Goal: Task Accomplishment & Management: Use online tool/utility

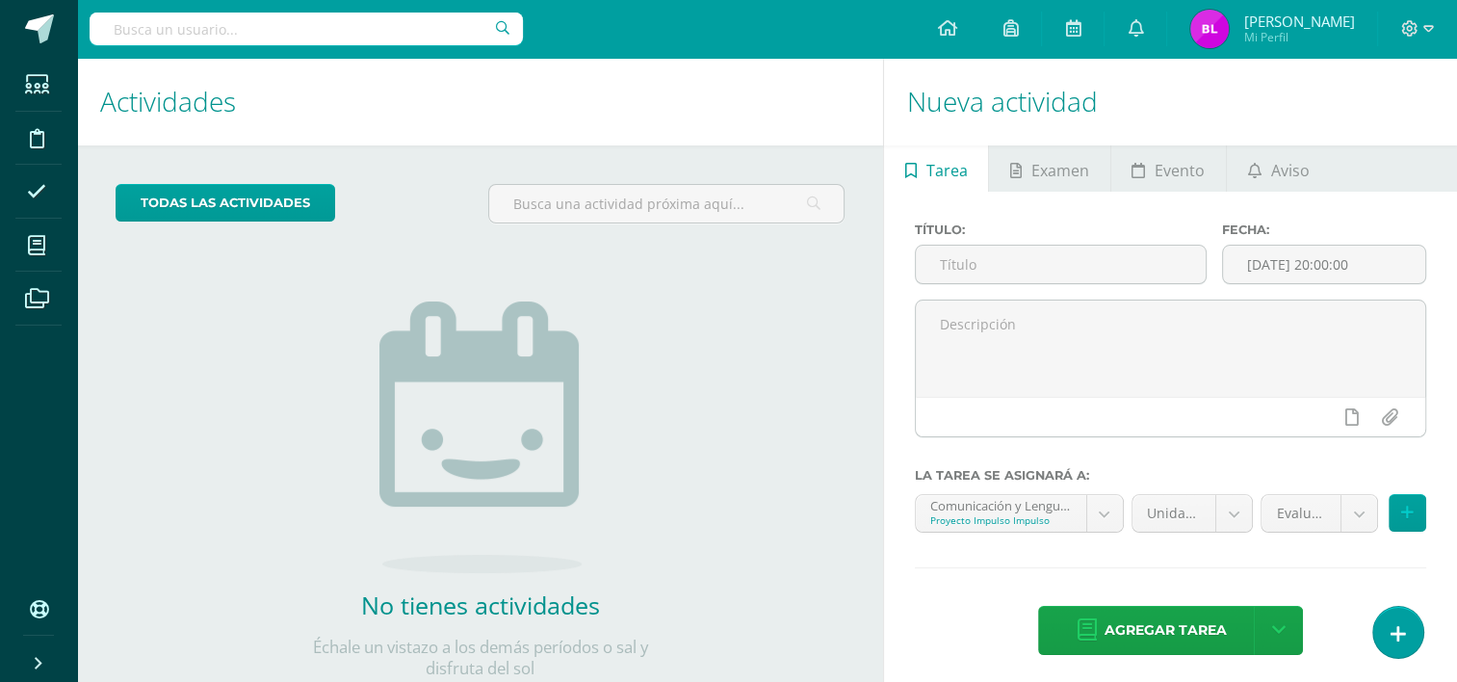
click at [847, 335] on div "todas las Actividades No tienes actividades Échale un vistazo a los demás perío…" at bounding box center [480, 442] width 806 height 595
click at [749, 457] on div "todas las Actividades No tienes actividades Échale un vistazo a los demás perío…" at bounding box center [480, 442] width 806 height 595
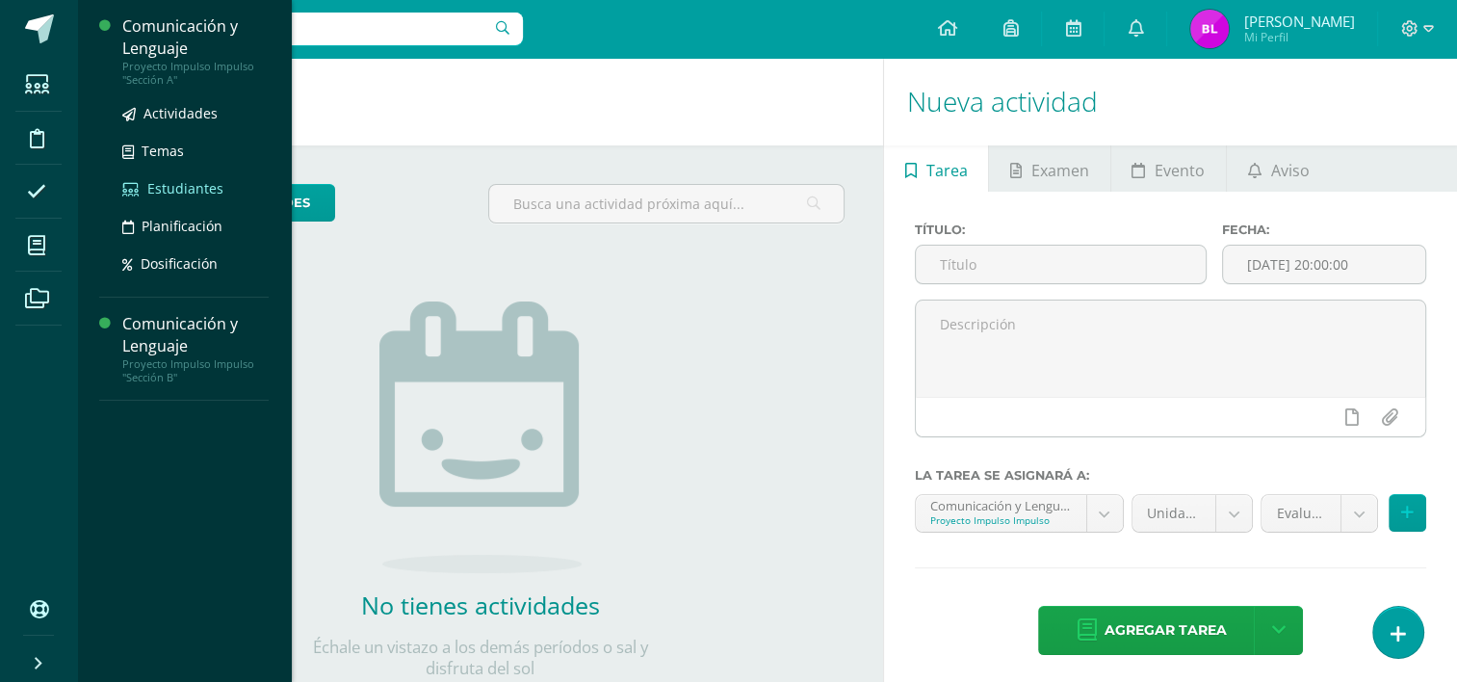
click at [183, 186] on span "Estudiantes" at bounding box center [185, 188] width 76 height 18
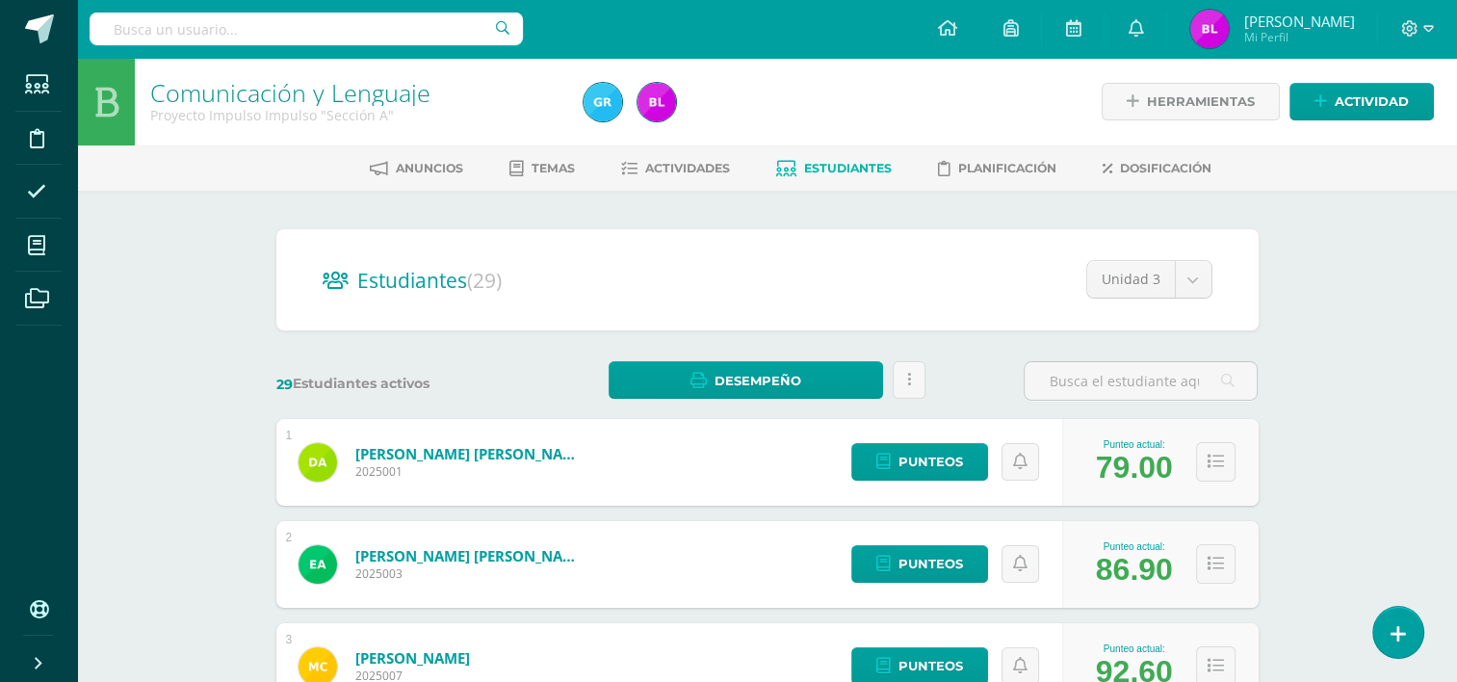
scroll to position [149, 0]
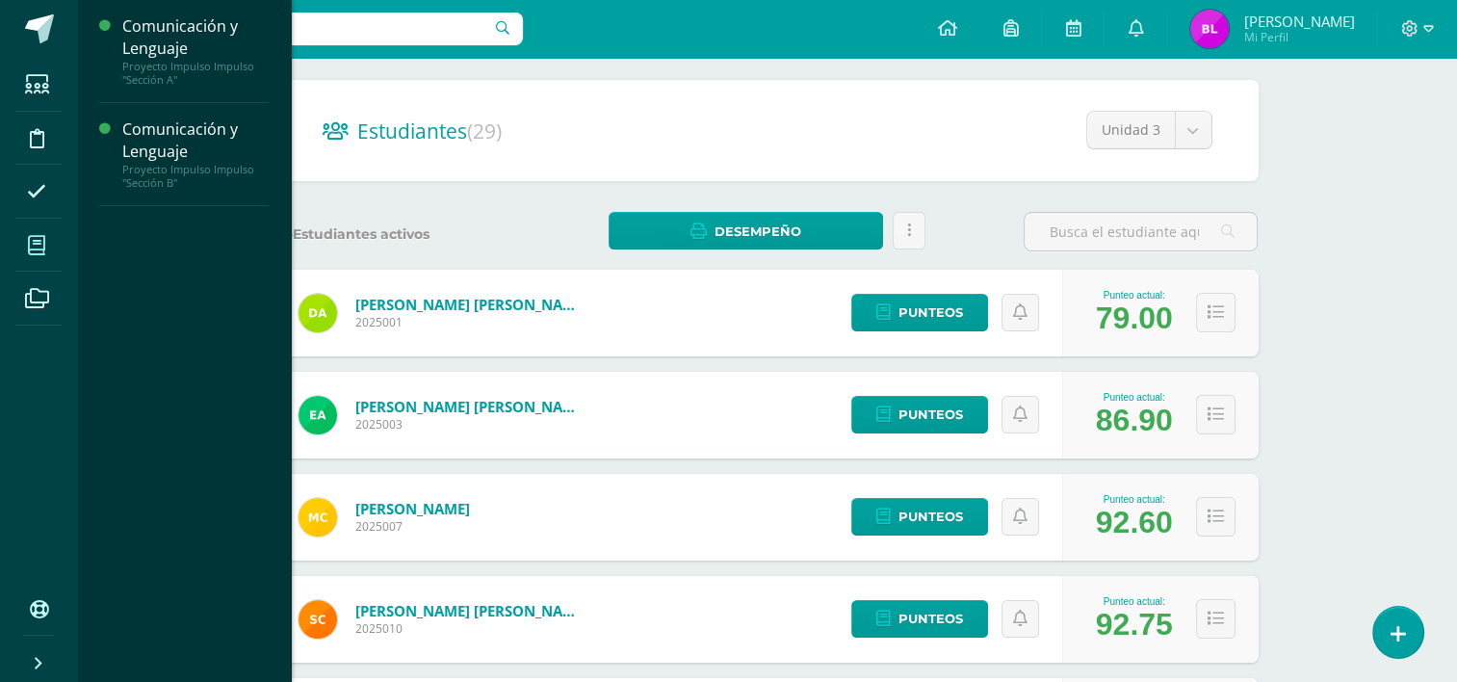
click at [42, 236] on icon at bounding box center [36, 245] width 17 height 19
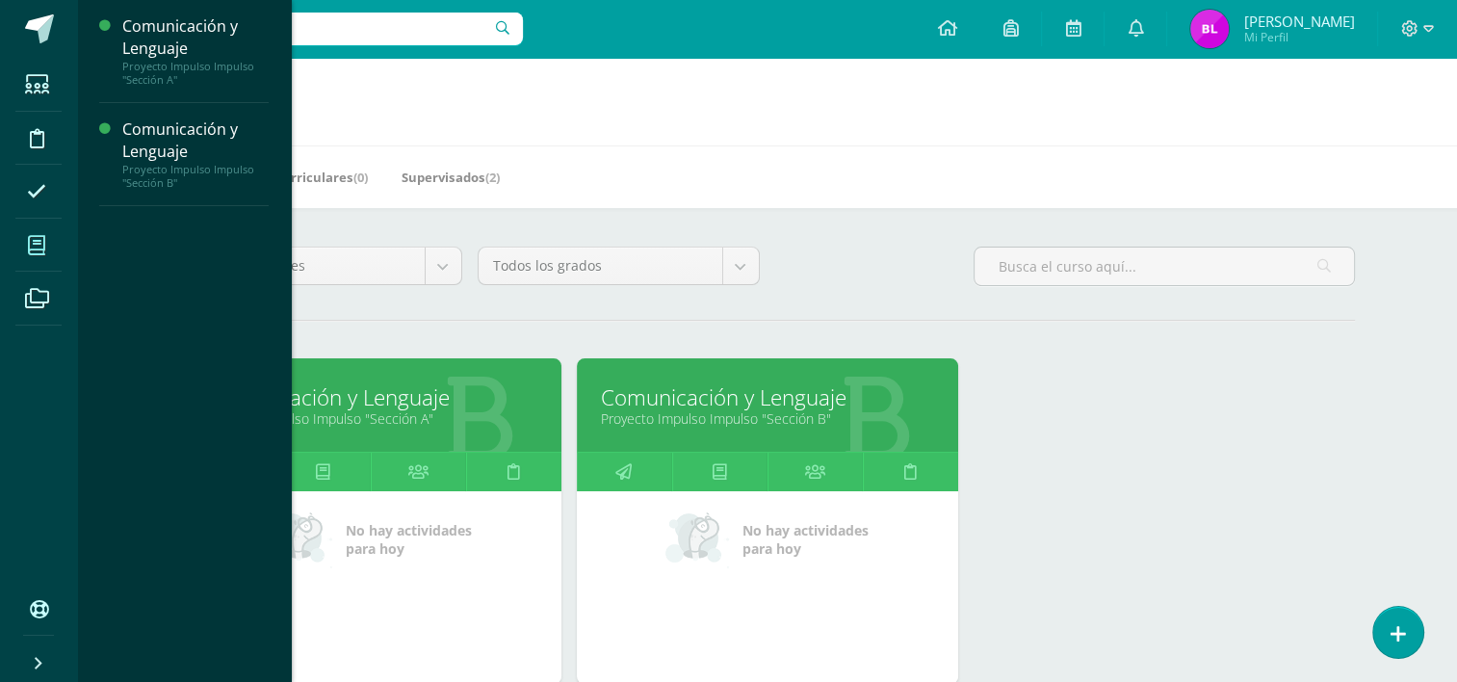
click at [46, 253] on span at bounding box center [36, 244] width 43 height 43
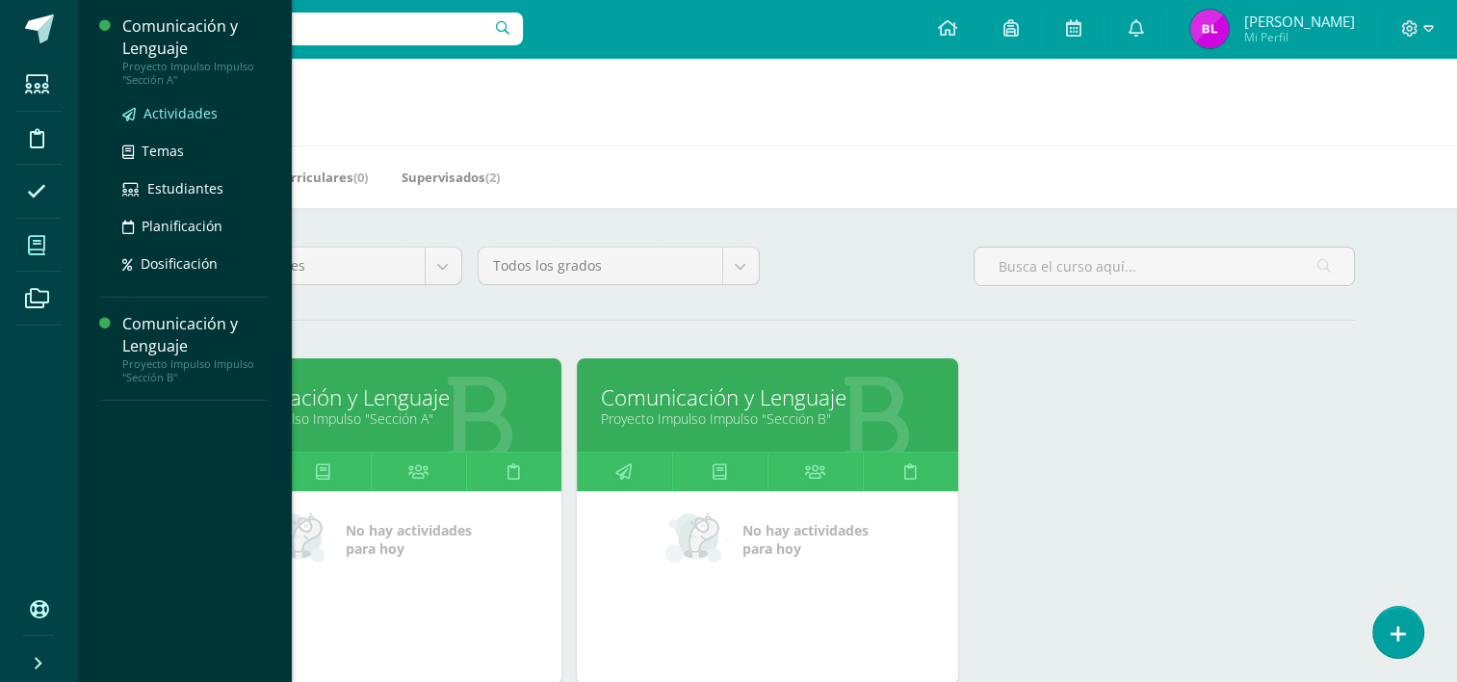
click at [179, 113] on span "Actividades" at bounding box center [180, 113] width 74 height 18
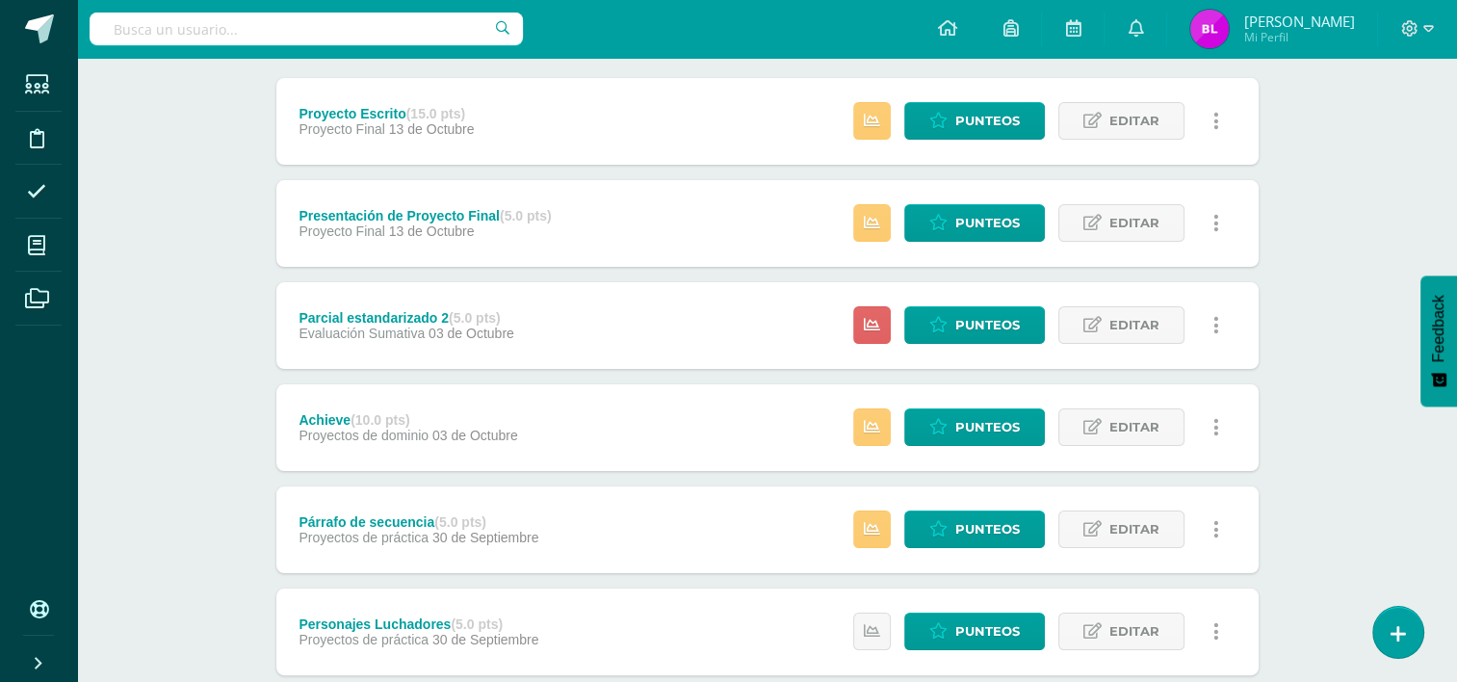
scroll to position [242, 0]
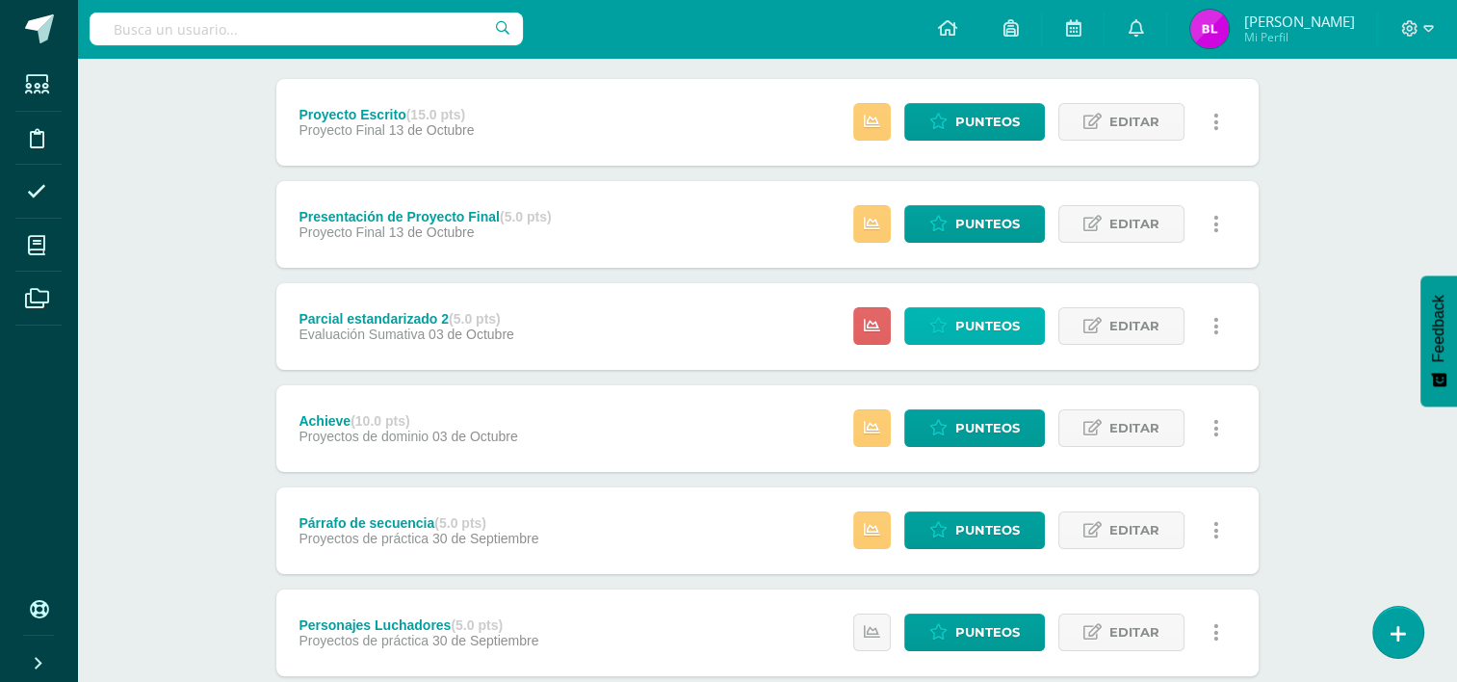
click at [978, 332] on span "Punteos" at bounding box center [987, 326] width 65 height 36
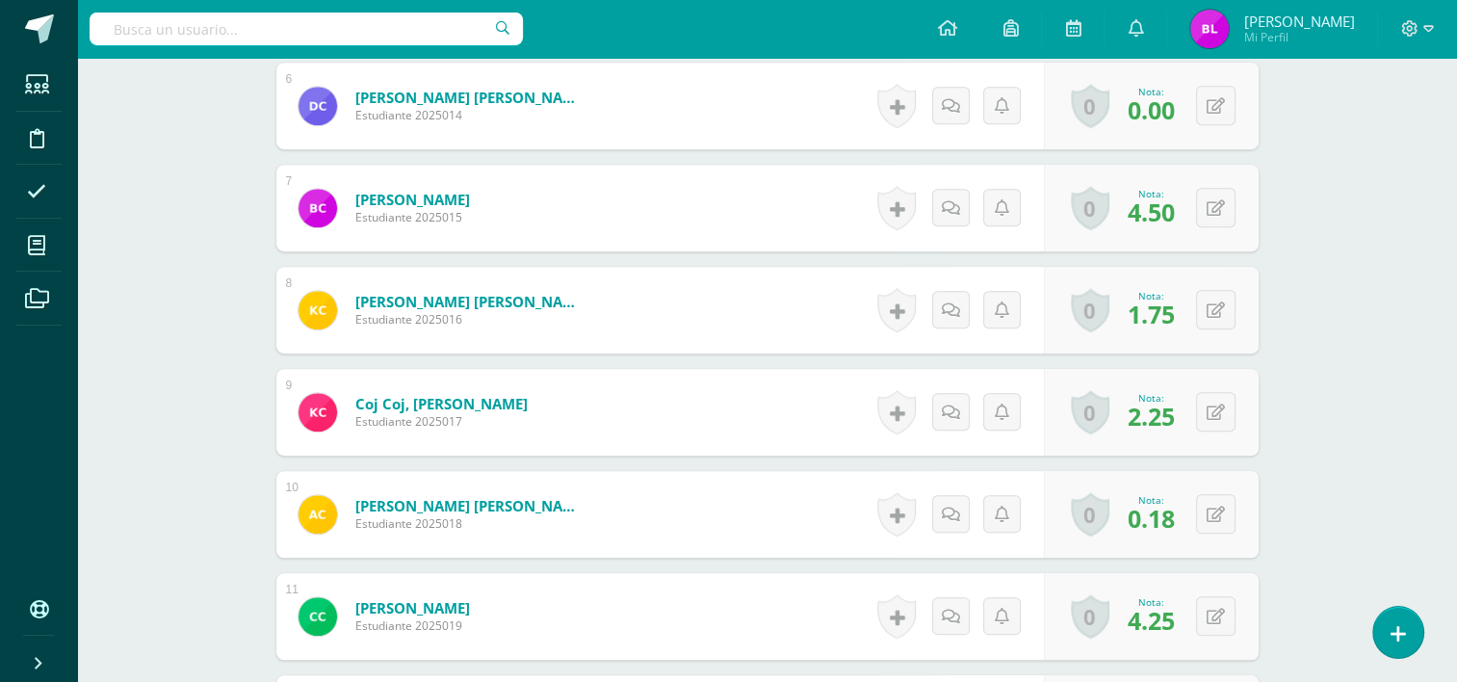
scroll to position [1118, 0]
click at [1148, 513] on span "0.18" at bounding box center [1150, 517] width 47 height 33
click at [1208, 514] on button at bounding box center [1215, 512] width 39 height 39
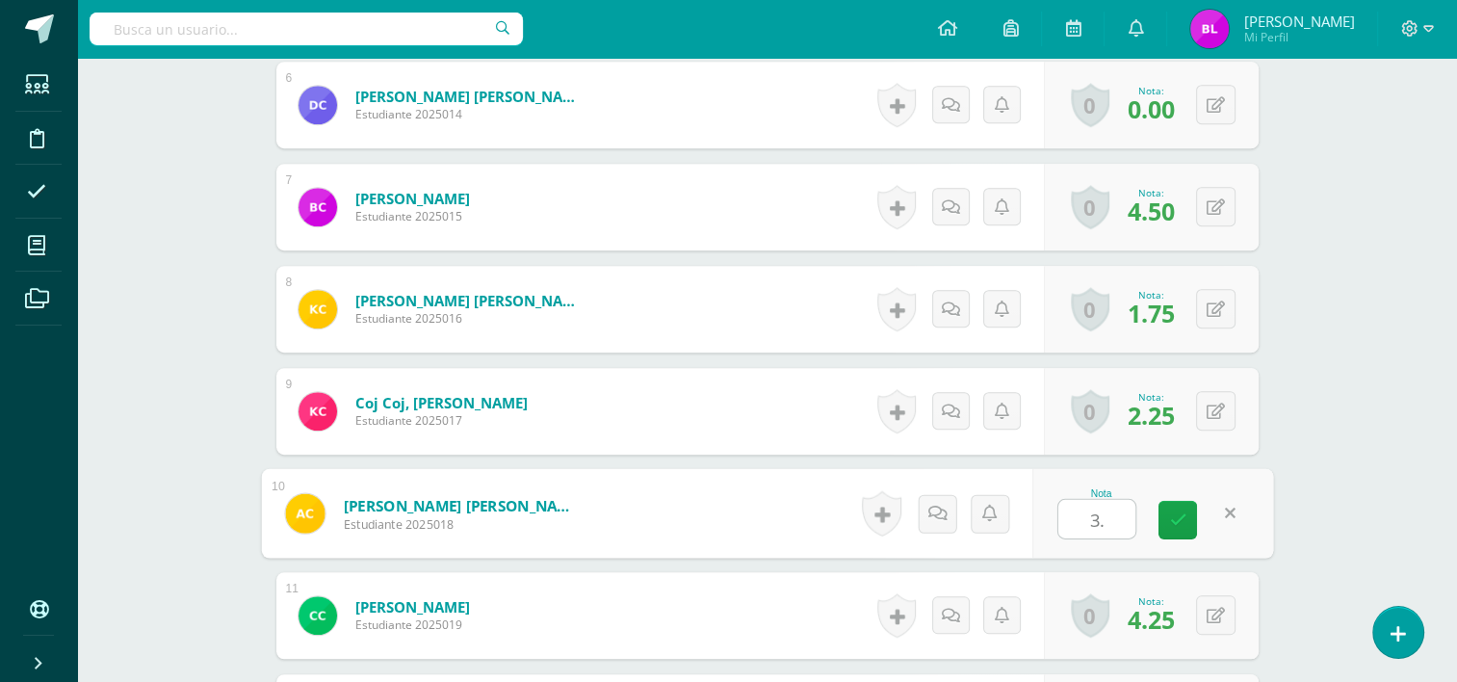
type input "3.5"
click at [1190, 519] on link at bounding box center [1177, 520] width 39 height 39
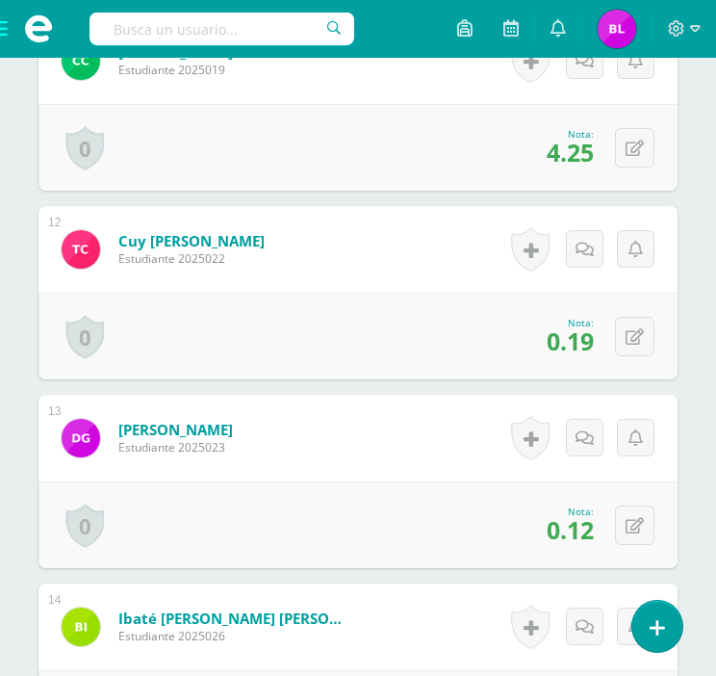
scroll to position [2603, 0]
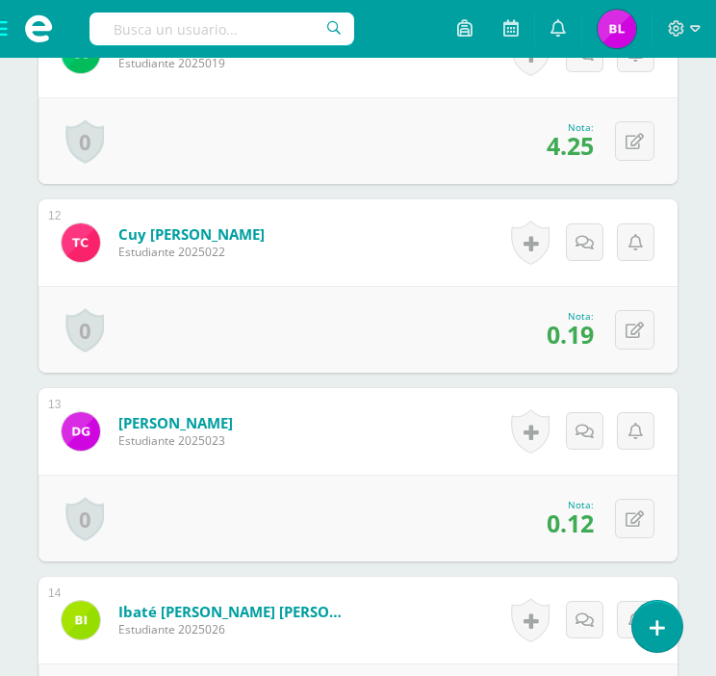
click at [574, 337] on span "0.19" at bounding box center [570, 334] width 47 height 33
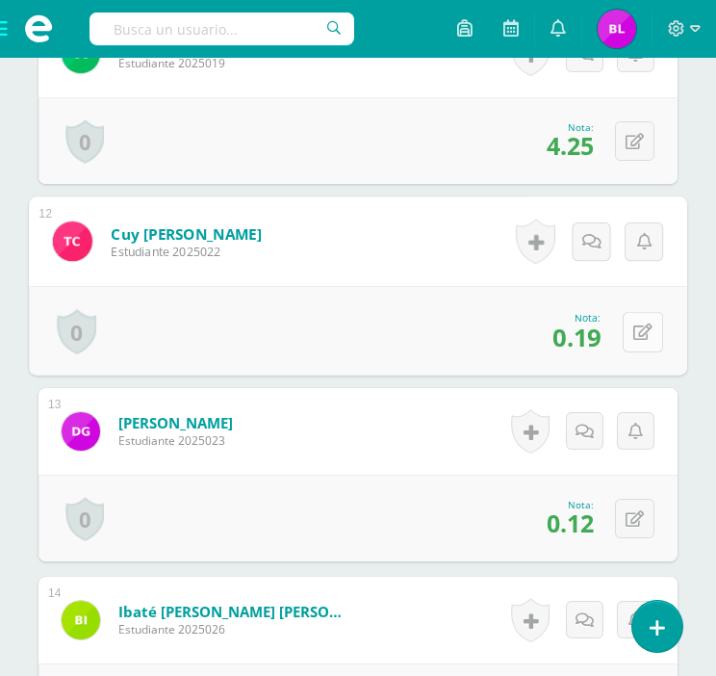
click at [642, 336] on icon at bounding box center [643, 332] width 19 height 16
type input "3.75"
click at [589, 336] on icon at bounding box center [591, 337] width 17 height 16
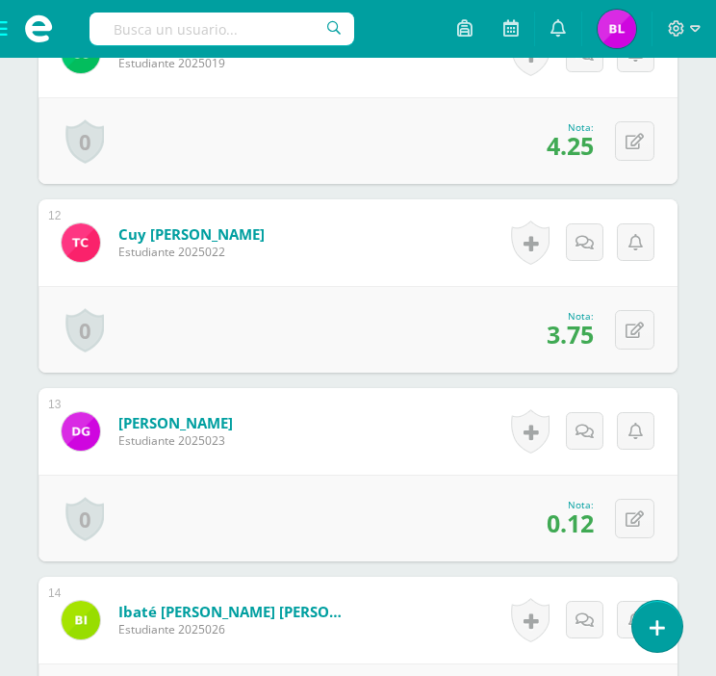
click at [589, 336] on span "3.75" at bounding box center [570, 334] width 47 height 33
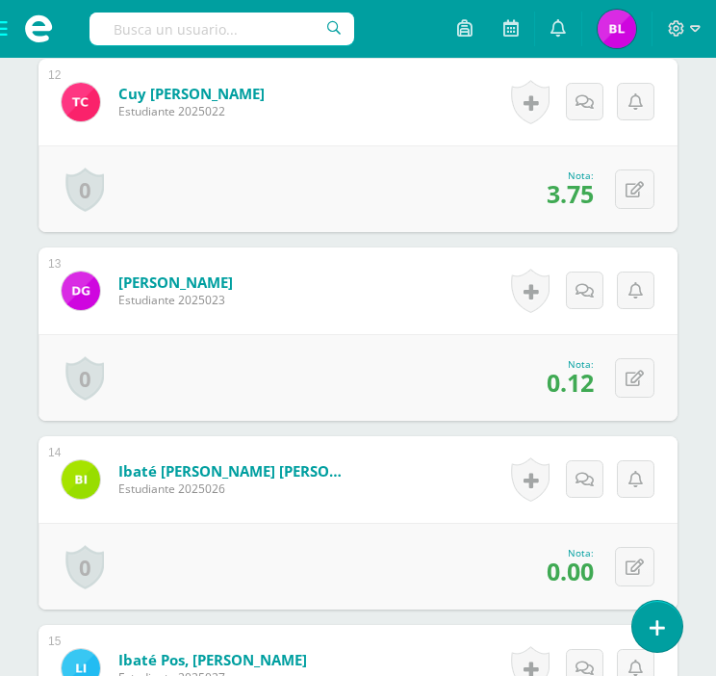
scroll to position [2748, 0]
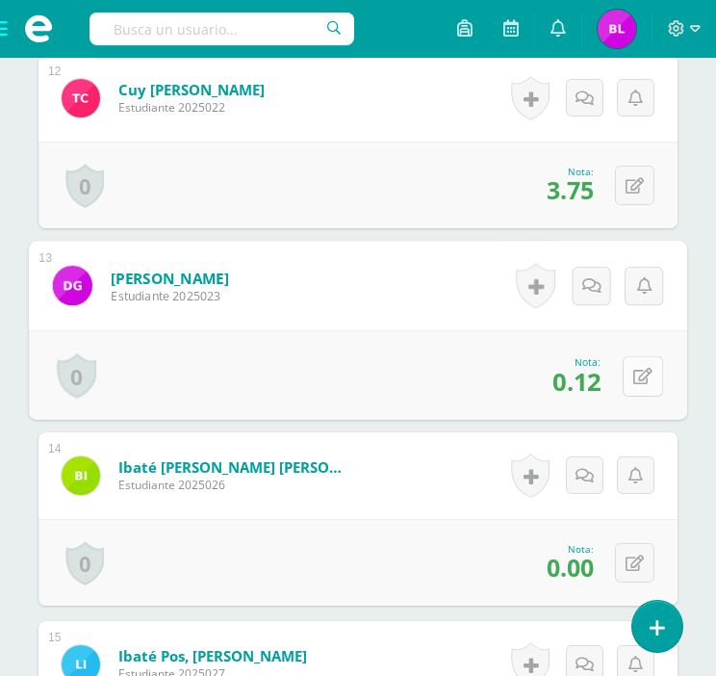
click at [632, 366] on button at bounding box center [643, 375] width 40 height 40
type input "2.5"
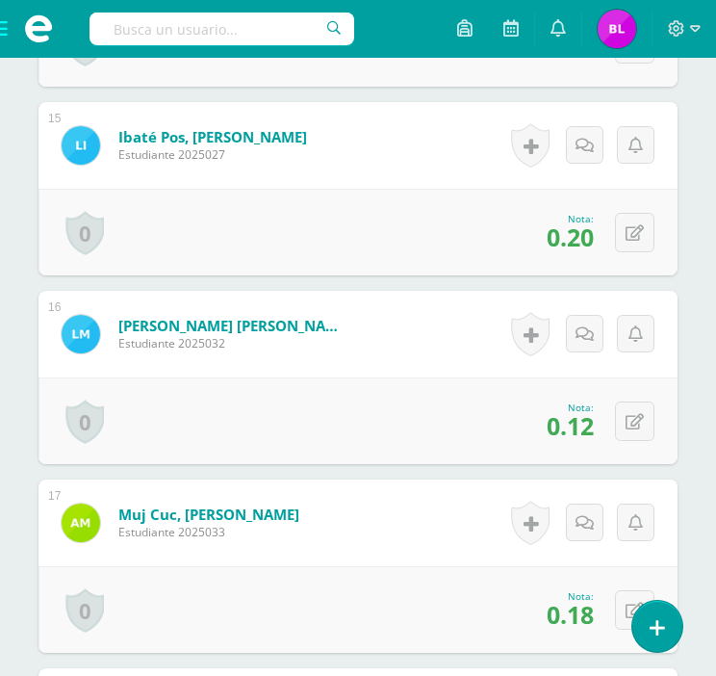
scroll to position [3275, 0]
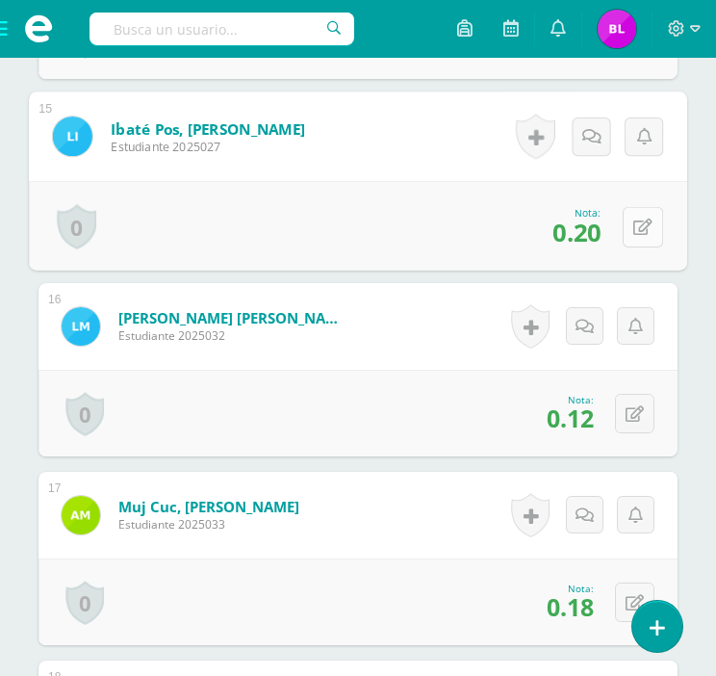
click at [628, 213] on button at bounding box center [643, 226] width 40 height 40
type input "4.5"
click at [605, 231] on link at bounding box center [592, 233] width 39 height 39
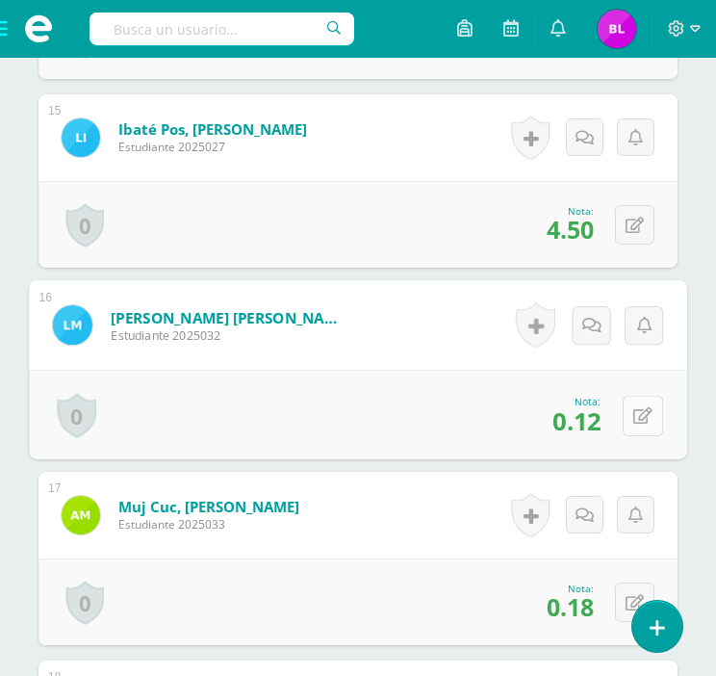
click at [627, 409] on button at bounding box center [643, 415] width 40 height 40
type input "2.5"
click at [604, 413] on link at bounding box center [592, 421] width 39 height 39
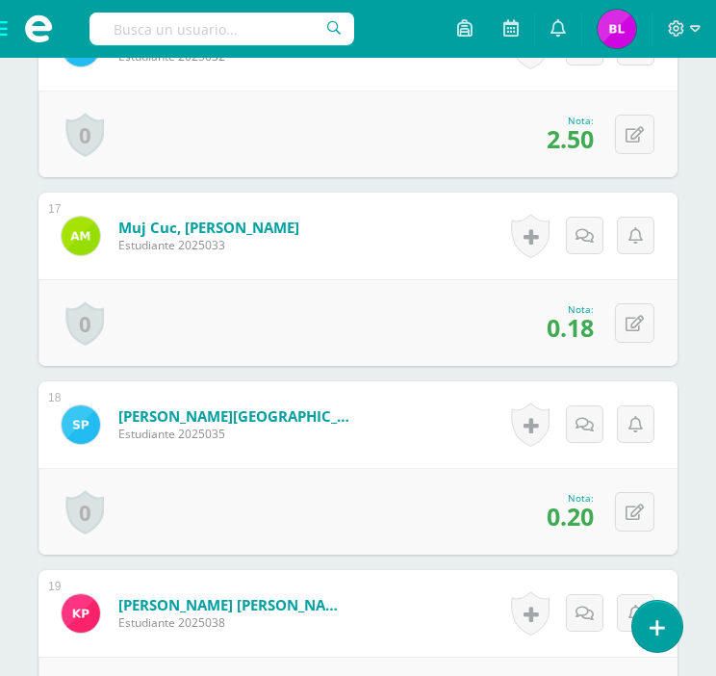
scroll to position [3654, 0]
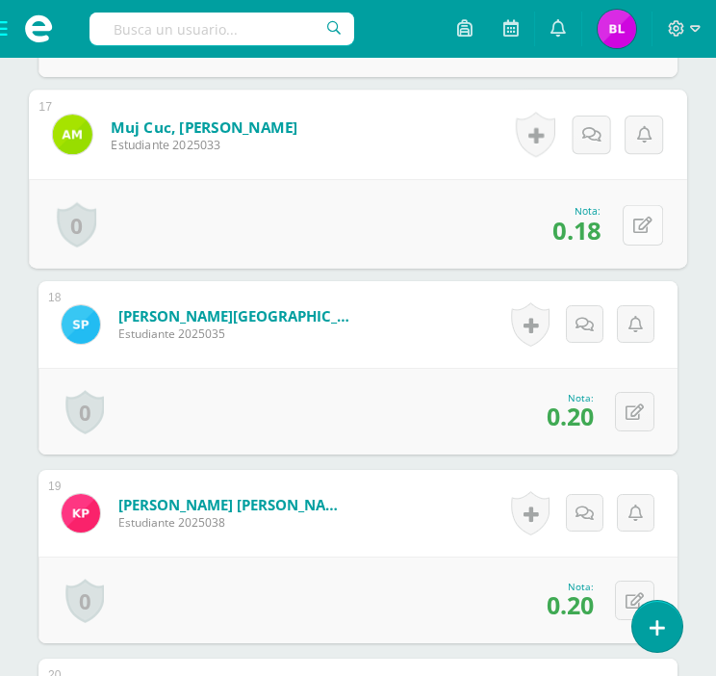
click at [632, 222] on button at bounding box center [643, 224] width 40 height 40
type input "3.5"
click at [585, 227] on icon at bounding box center [591, 230] width 17 height 16
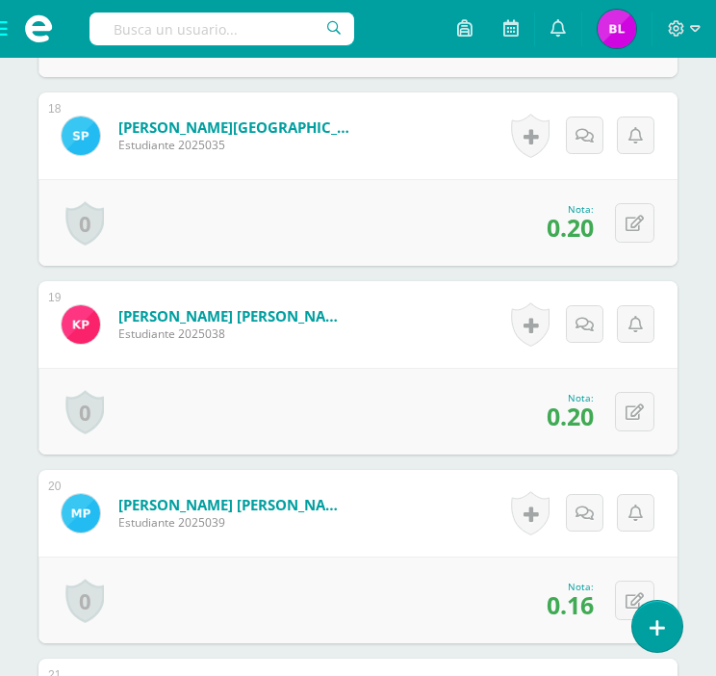
scroll to position [3844, 0]
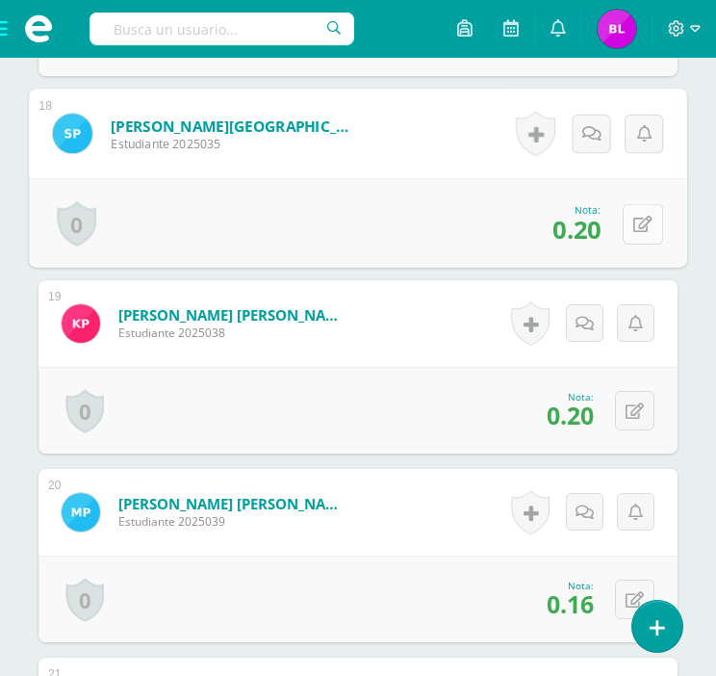
click at [627, 228] on button at bounding box center [643, 223] width 40 height 40
type input "4"
click at [590, 228] on icon at bounding box center [591, 229] width 17 height 16
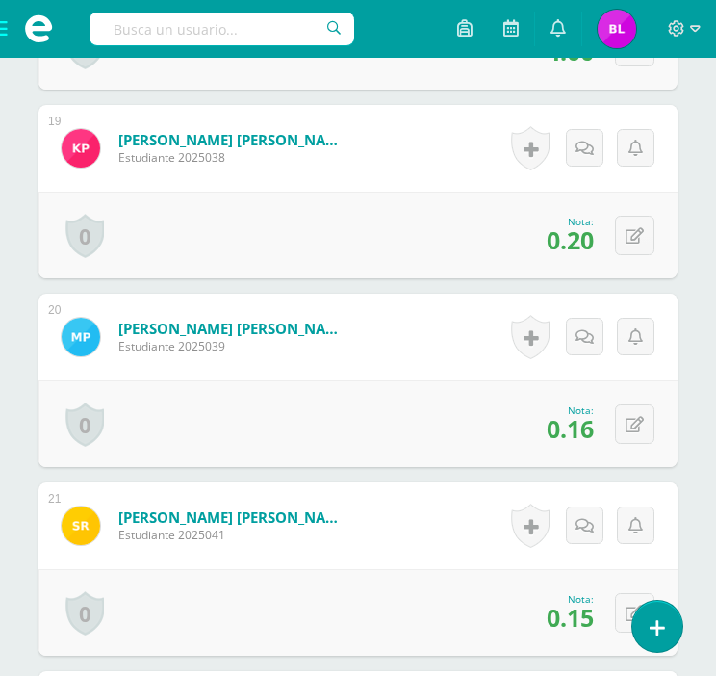
scroll to position [4025, 0]
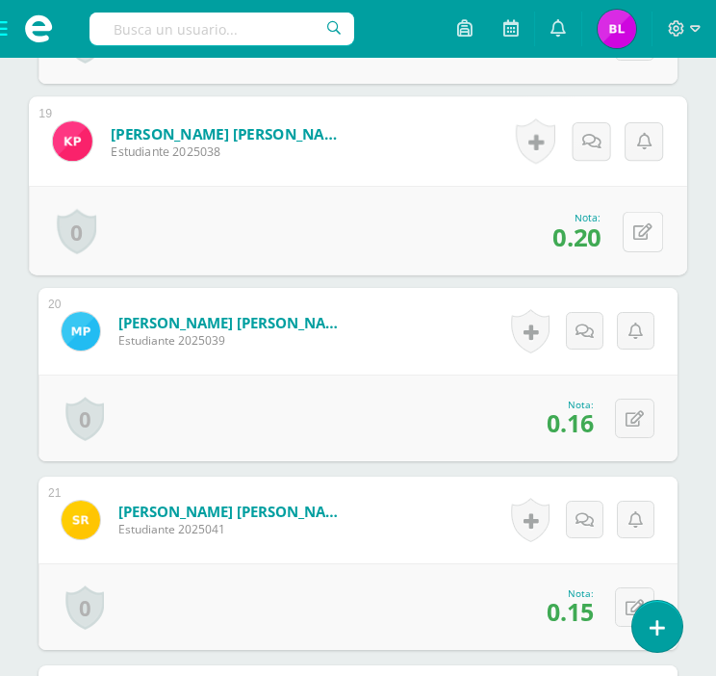
click at [628, 228] on button at bounding box center [643, 231] width 40 height 40
type input "4"
click at [594, 240] on icon at bounding box center [591, 237] width 17 height 16
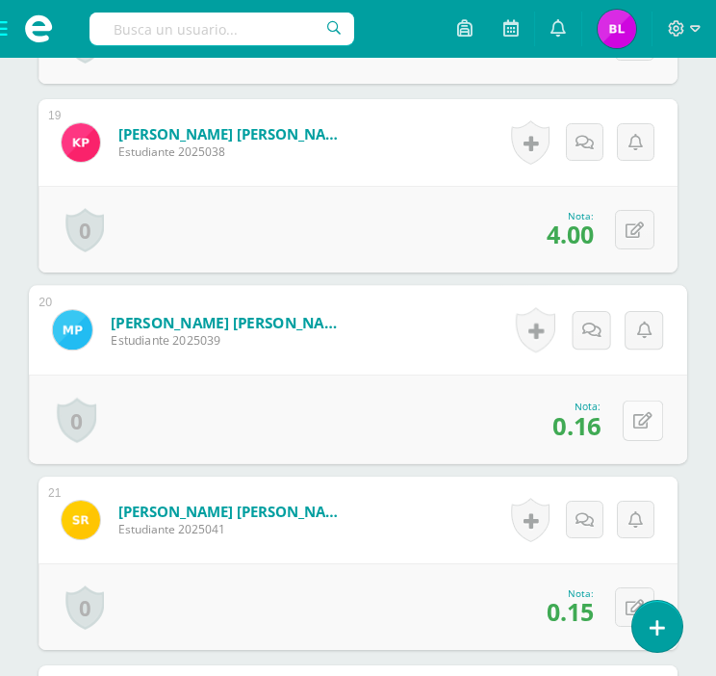
click at [634, 417] on icon at bounding box center [643, 420] width 19 height 16
type input "3.25"
click at [602, 426] on link at bounding box center [592, 426] width 39 height 39
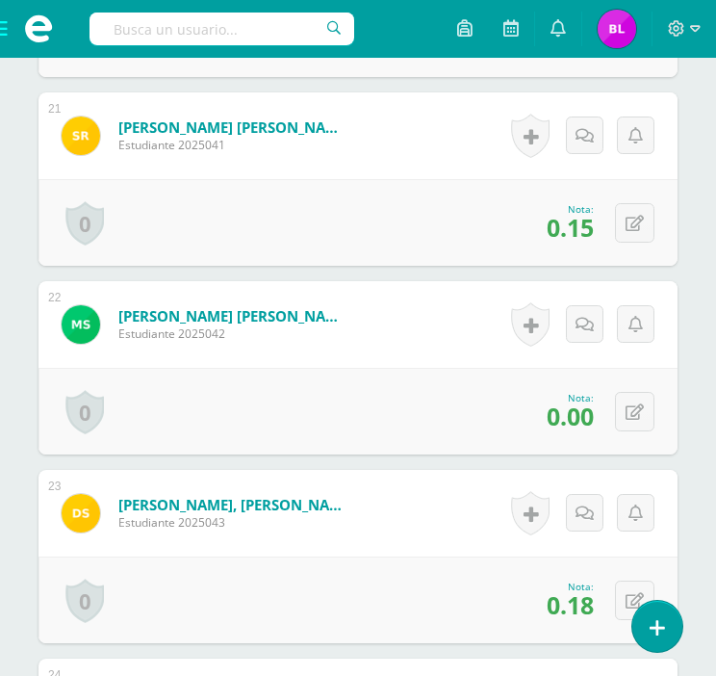
scroll to position [4412, 0]
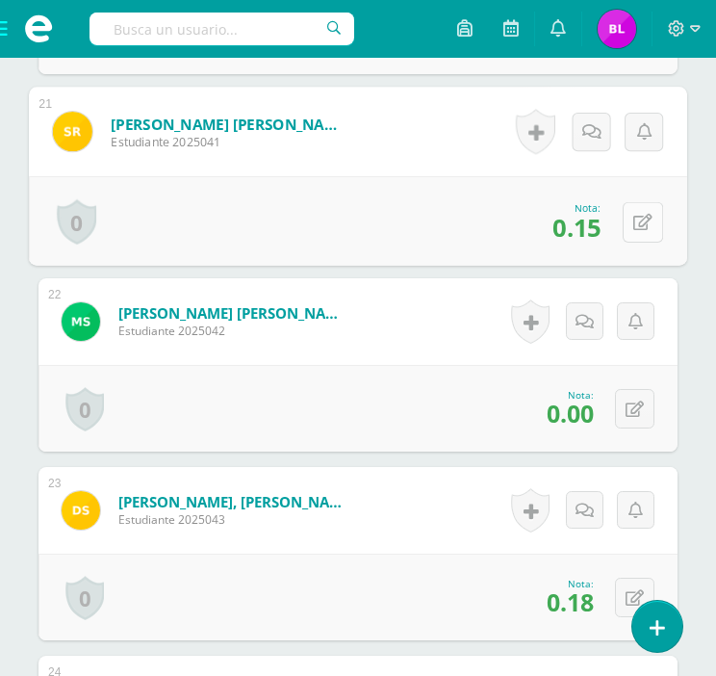
click at [632, 225] on button at bounding box center [643, 221] width 40 height 40
type input "3"
click at [602, 222] on link at bounding box center [592, 228] width 39 height 39
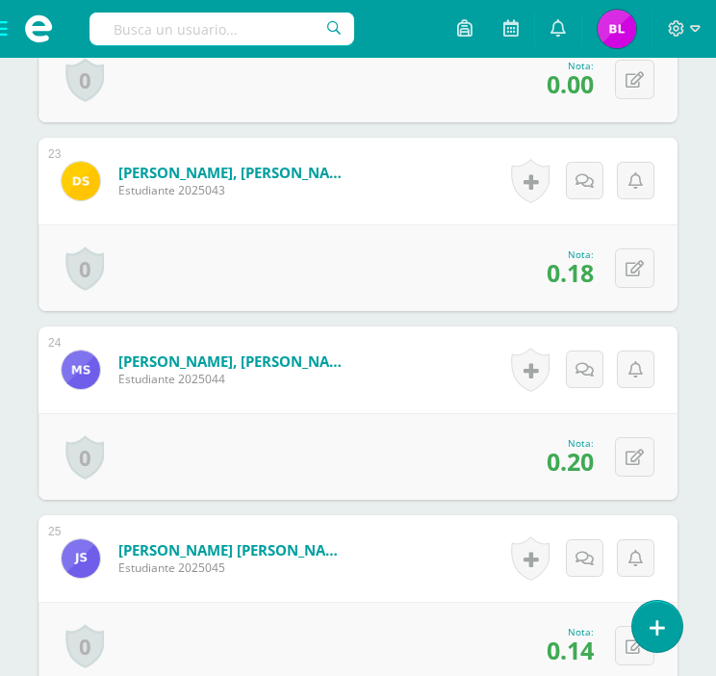
scroll to position [4748, 0]
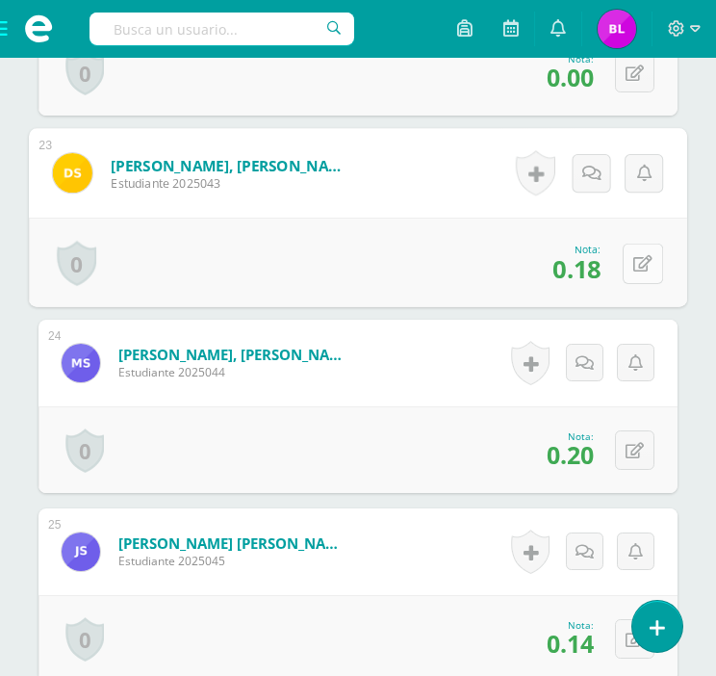
click at [621, 259] on div "0 Logros Logros obtenidos Aún no hay logros agregados Nota: 0.18" at bounding box center [358, 263] width 659 height 90
click at [646, 255] on icon at bounding box center [643, 263] width 19 height 16
type input "3.5"
click at [588, 274] on icon at bounding box center [591, 269] width 17 height 16
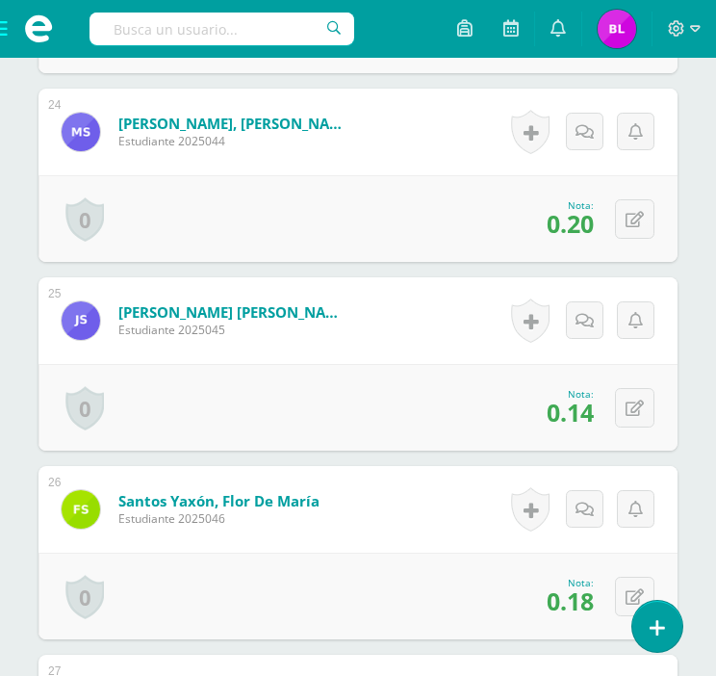
scroll to position [4981, 0]
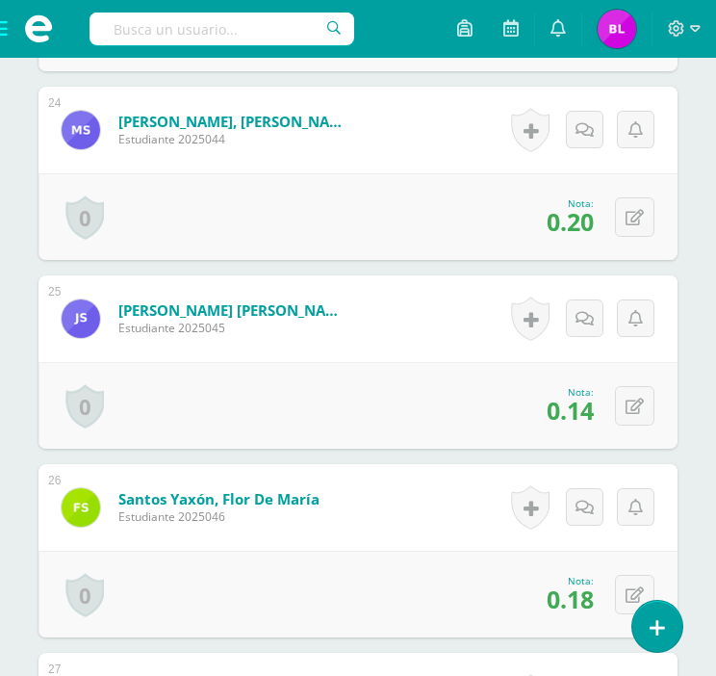
click at [577, 218] on span "0.20" at bounding box center [570, 221] width 47 height 33
click at [655, 213] on button at bounding box center [634, 216] width 39 height 39
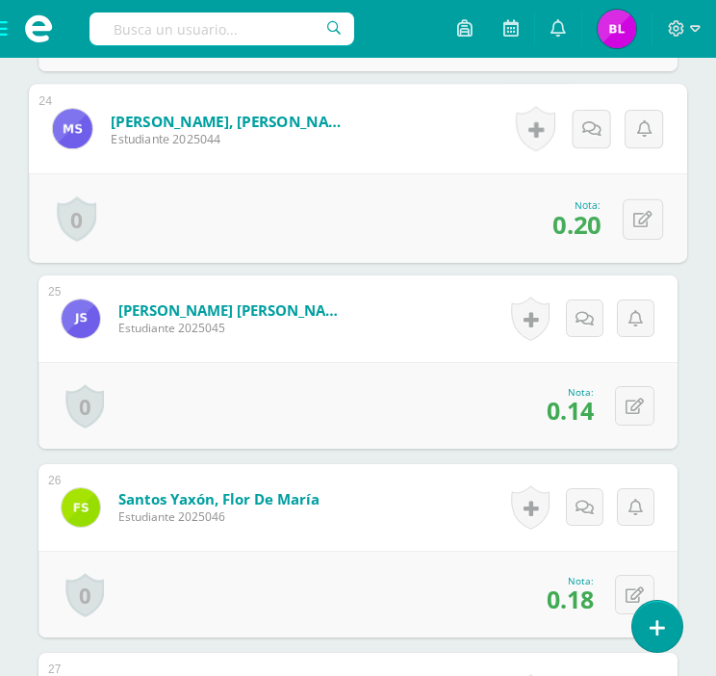
click at [655, 173] on form "Samines Toc, Mayra Yaneth Estudiante 2025044 Nota 0.20 0 Logros Logros obtenido…" at bounding box center [358, 129] width 659 height 90
type input "4"
click at [606, 216] on link at bounding box center [592, 225] width 39 height 39
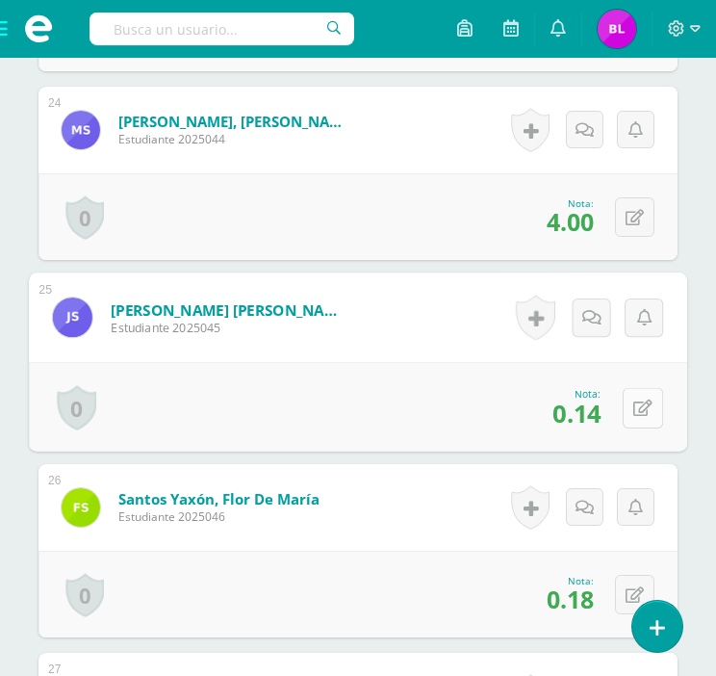
click at [628, 408] on button at bounding box center [643, 407] width 40 height 40
type input "2.75"
click at [593, 407] on icon at bounding box center [591, 413] width 17 height 16
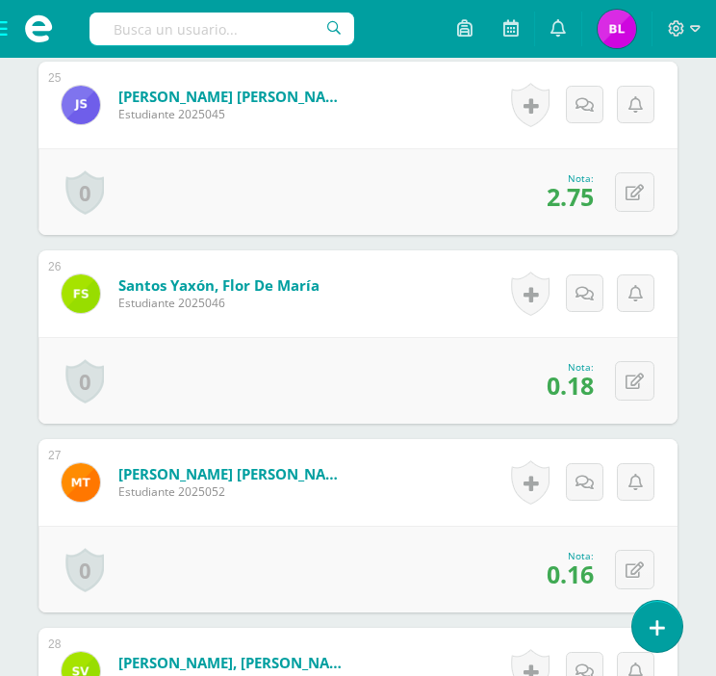
scroll to position [5195, 0]
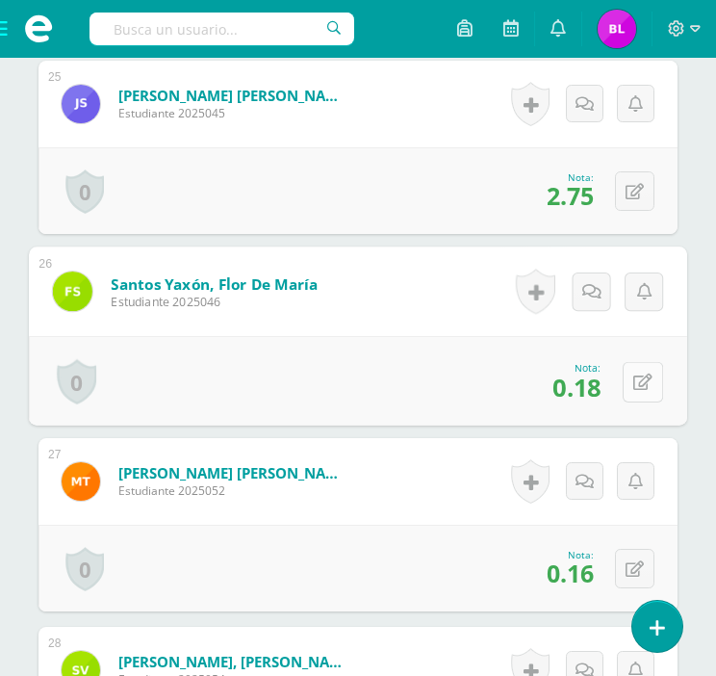
click at [625, 385] on button at bounding box center [643, 381] width 40 height 40
type input "3.5"
click at [587, 372] on link at bounding box center [592, 388] width 39 height 39
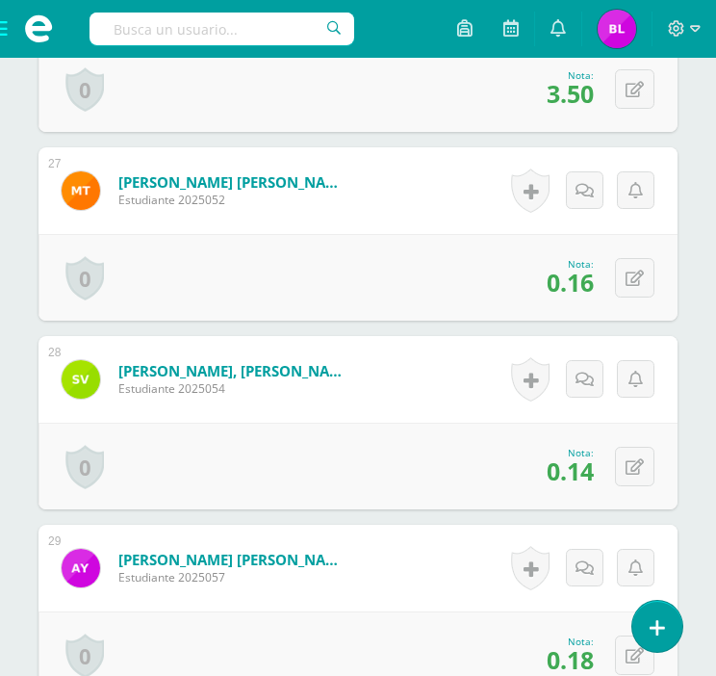
scroll to position [5487, 0]
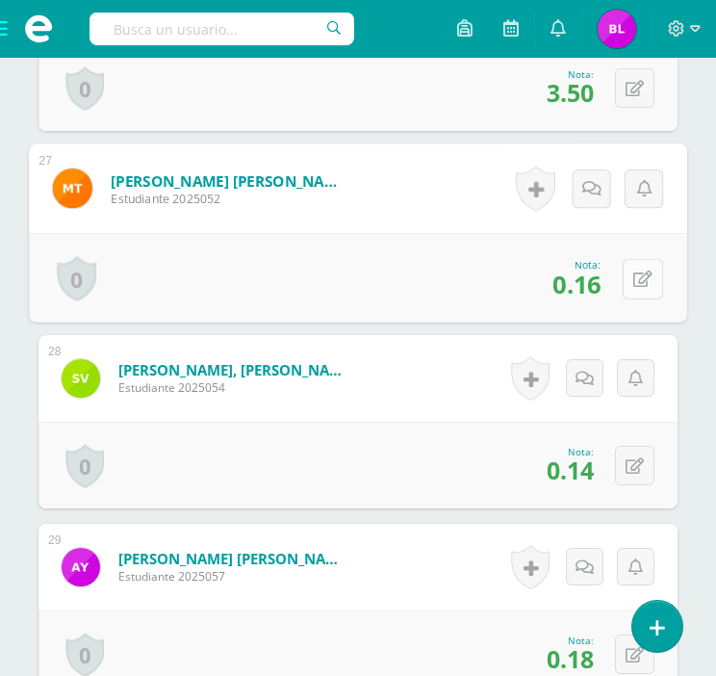
click at [637, 271] on icon at bounding box center [643, 279] width 19 height 16
type input "3.25"
click at [600, 285] on link at bounding box center [592, 285] width 39 height 39
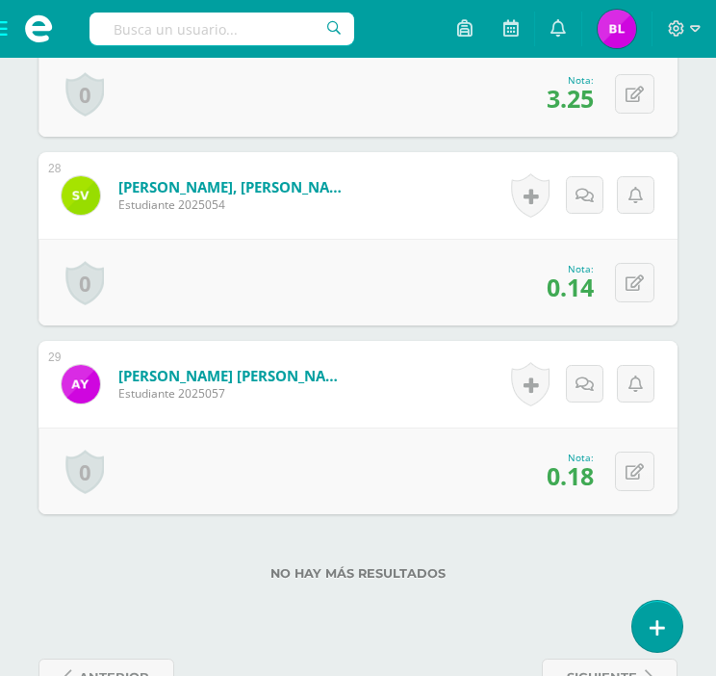
scroll to position [5671, 0]
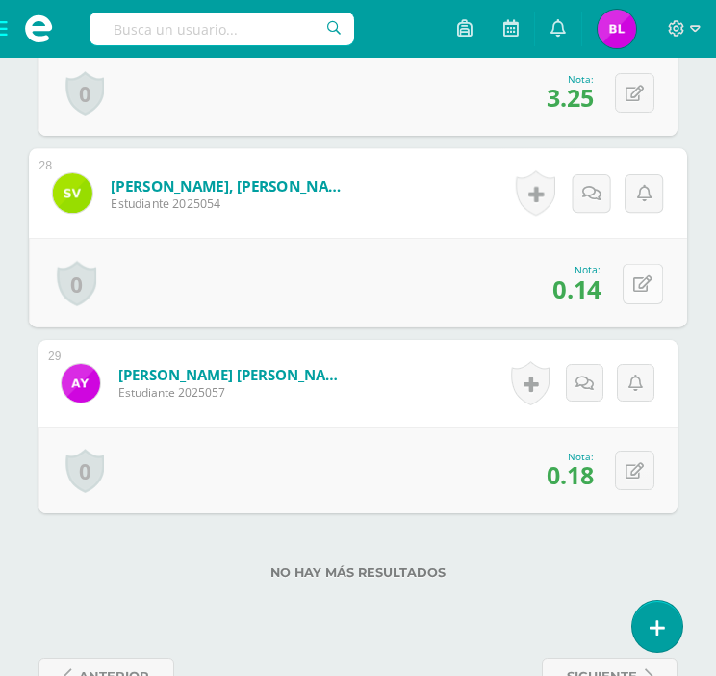
click at [632, 283] on button at bounding box center [643, 283] width 40 height 40
type input "2.75"
click at [601, 286] on link at bounding box center [592, 290] width 39 height 39
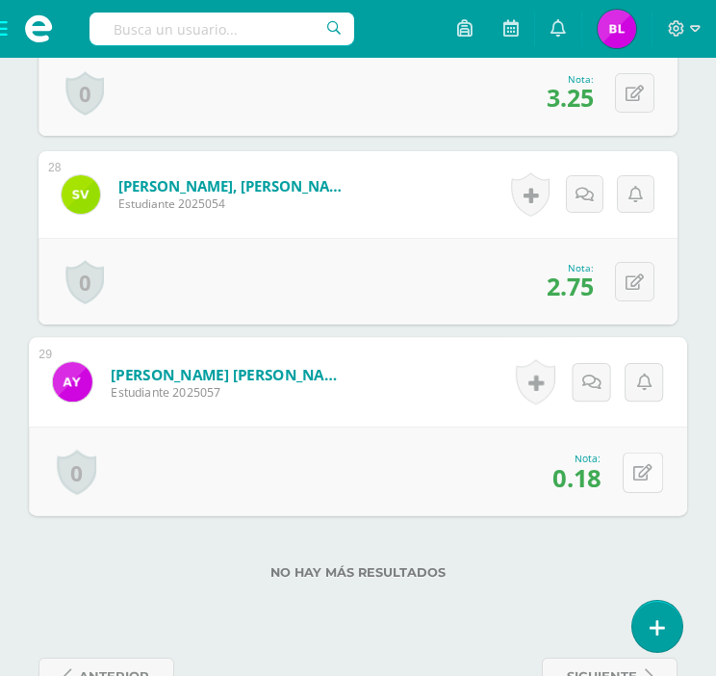
click at [643, 464] on icon at bounding box center [643, 472] width 19 height 16
type input "3"
click at [605, 470] on link at bounding box center [592, 478] width 39 height 39
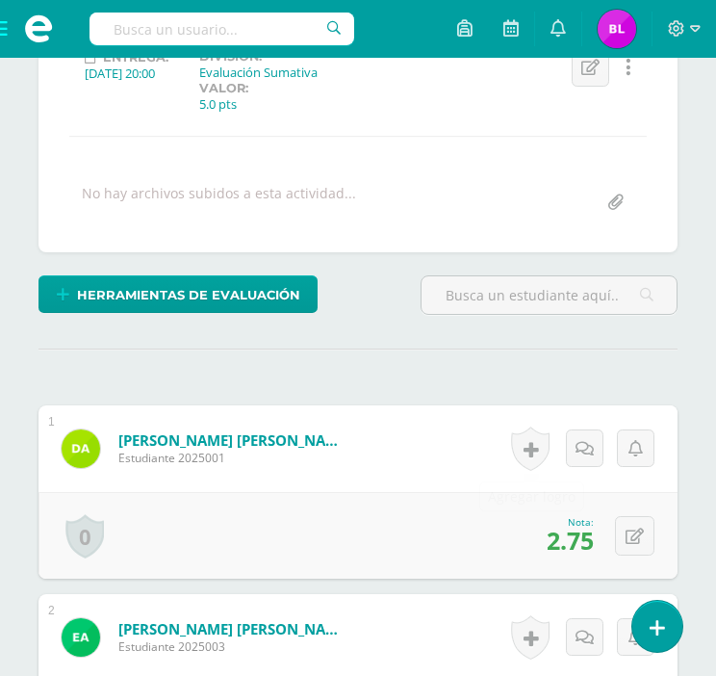
scroll to position [0, 0]
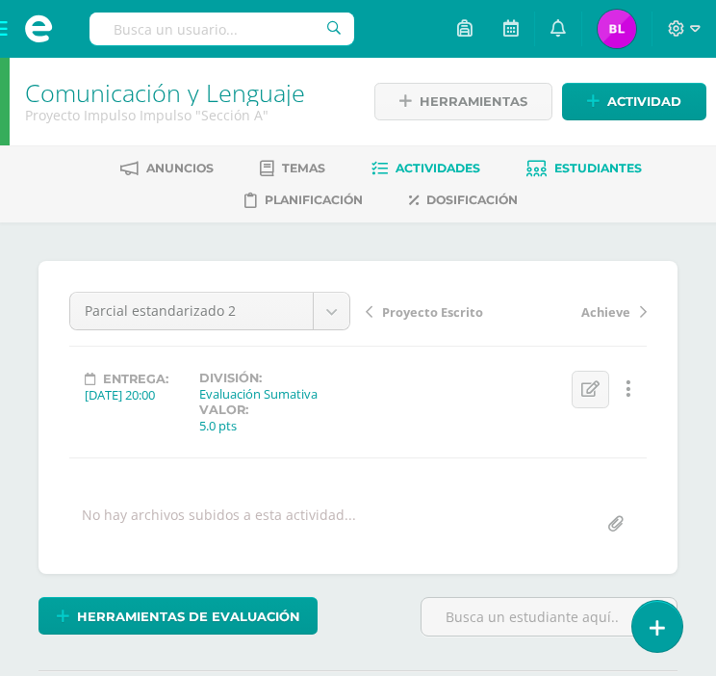
click at [547, 166] on icon at bounding box center [537, 169] width 20 height 16
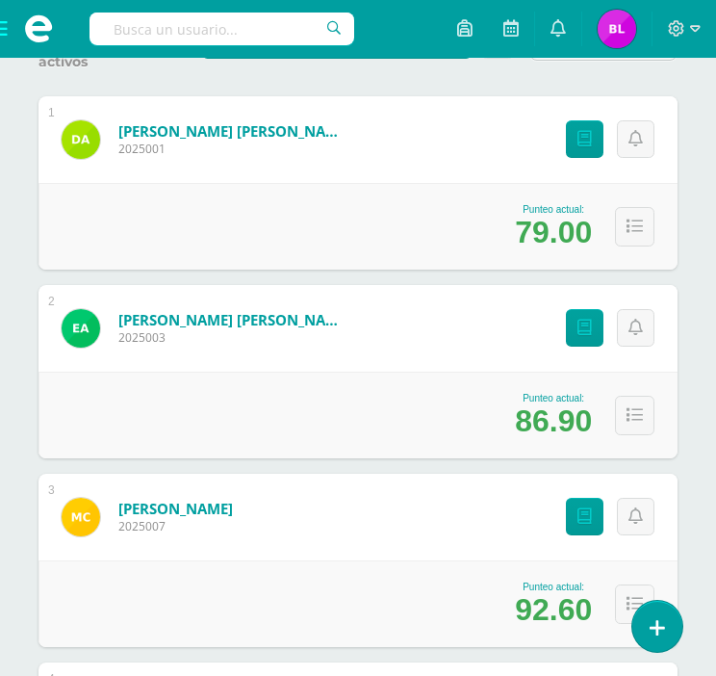
scroll to position [395, 0]
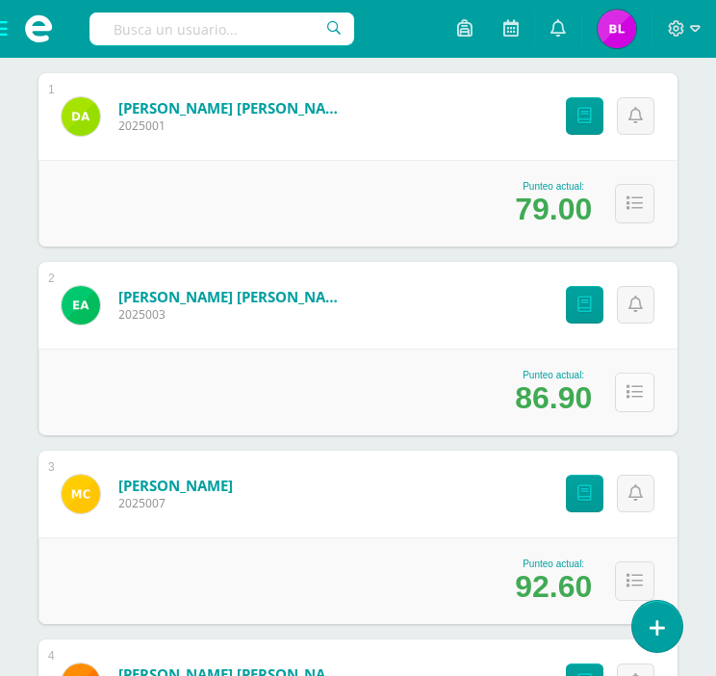
click at [635, 402] on button at bounding box center [634, 392] width 39 height 39
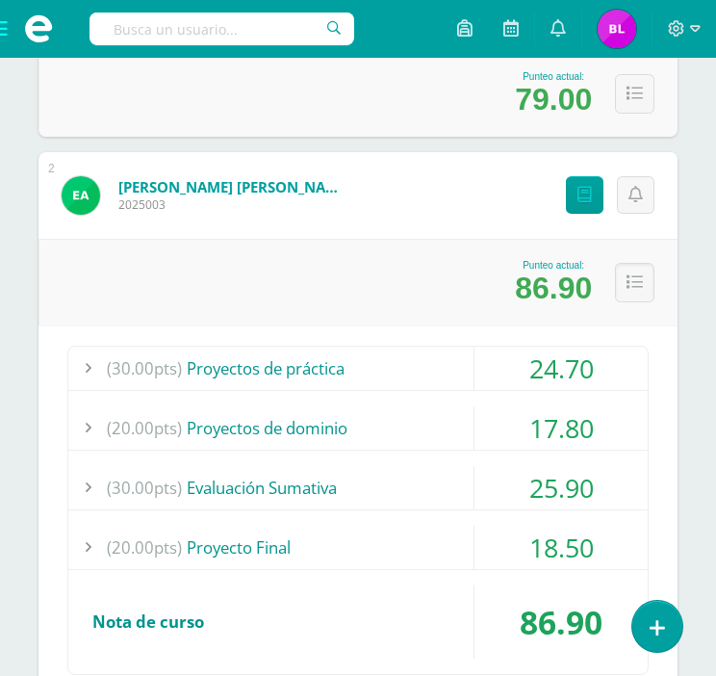
scroll to position [506, 0]
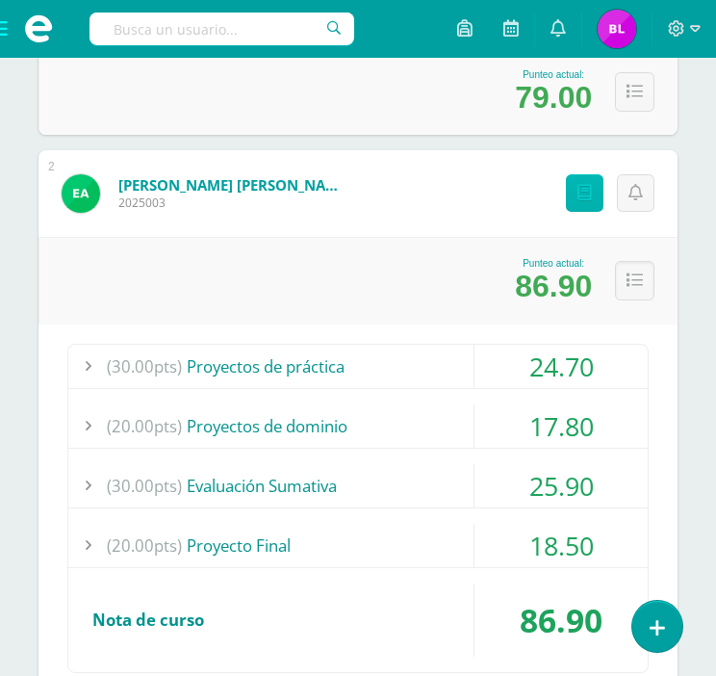
click at [572, 202] on link "Punteos" at bounding box center [585, 193] width 38 height 38
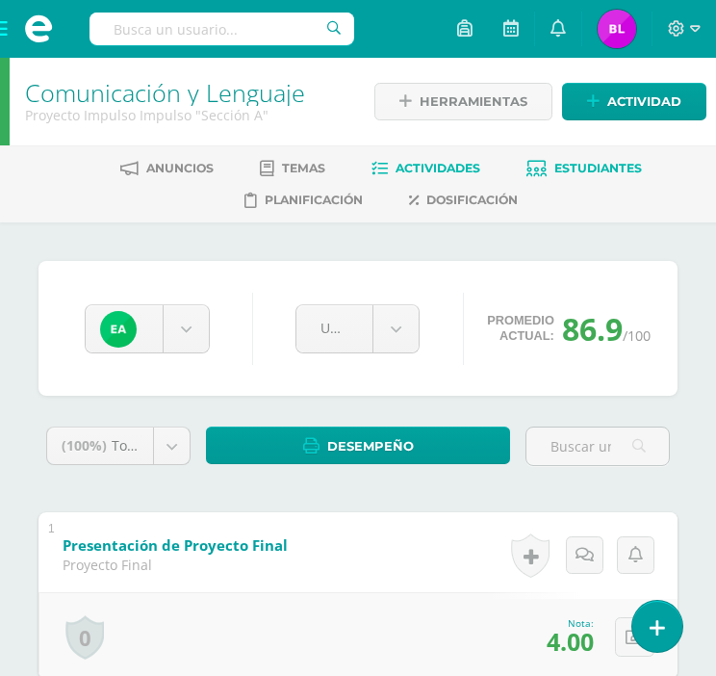
click at [408, 168] on span "Actividades" at bounding box center [438, 168] width 85 height 14
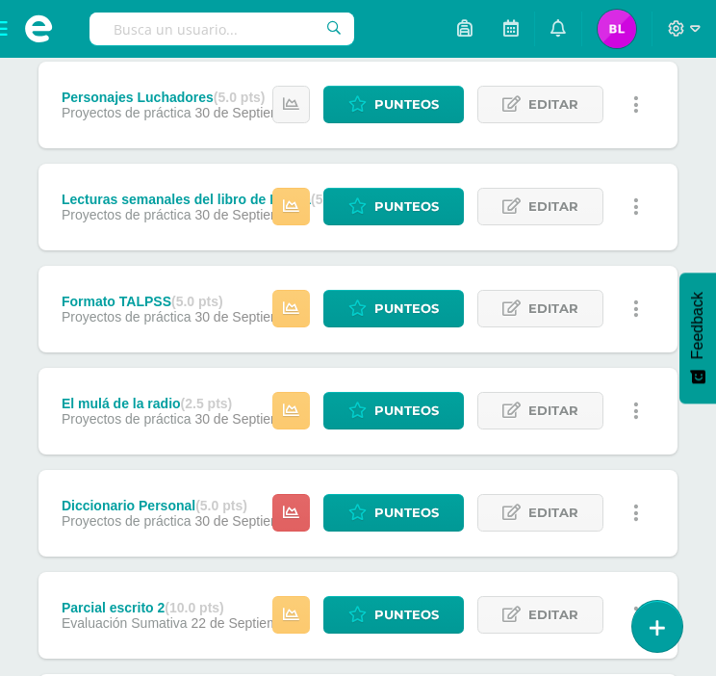
scroll to position [942, 0]
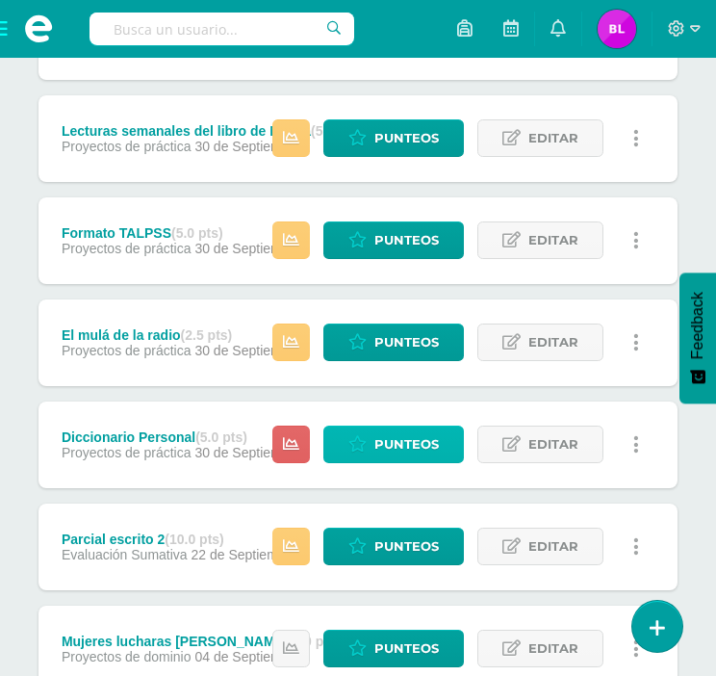
click at [382, 443] on span "Punteos" at bounding box center [407, 445] width 65 height 36
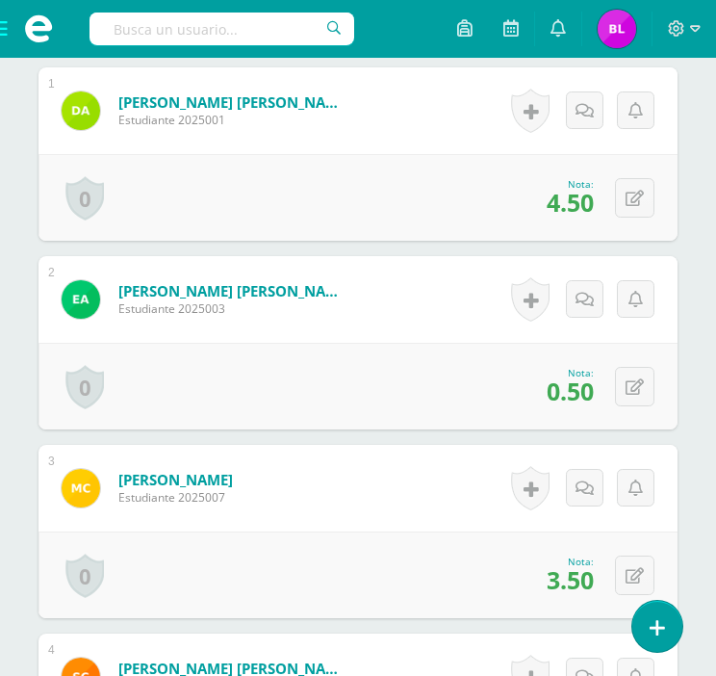
scroll to position [670, 0]
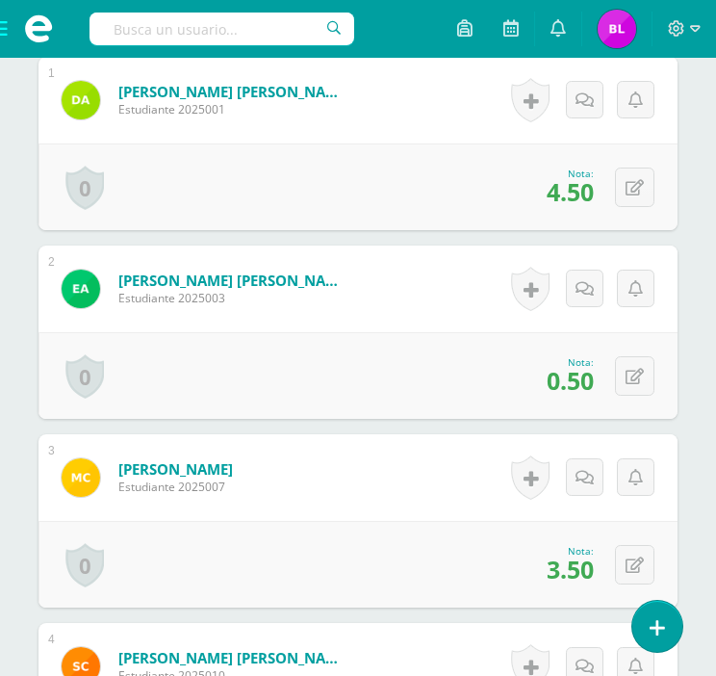
click at [558, 379] on span "0.50" at bounding box center [570, 380] width 47 height 33
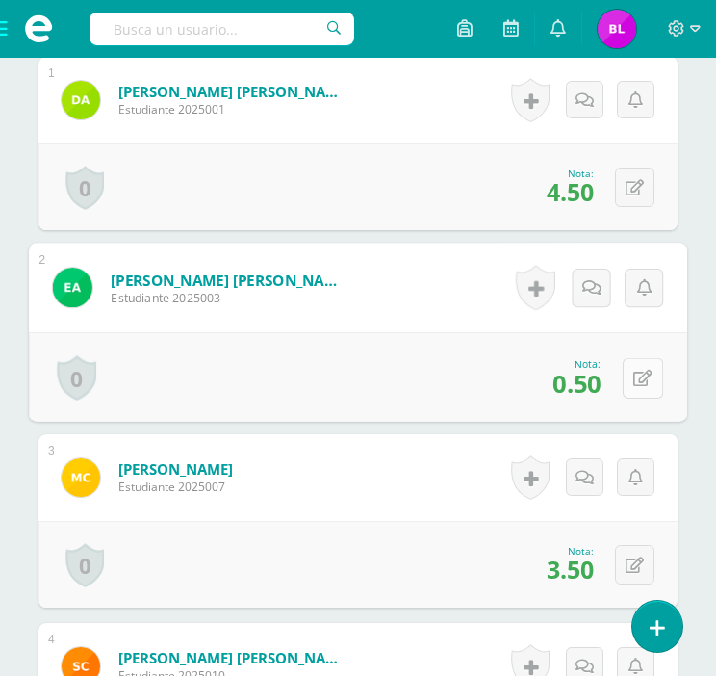
click at [634, 378] on icon at bounding box center [643, 378] width 19 height 16
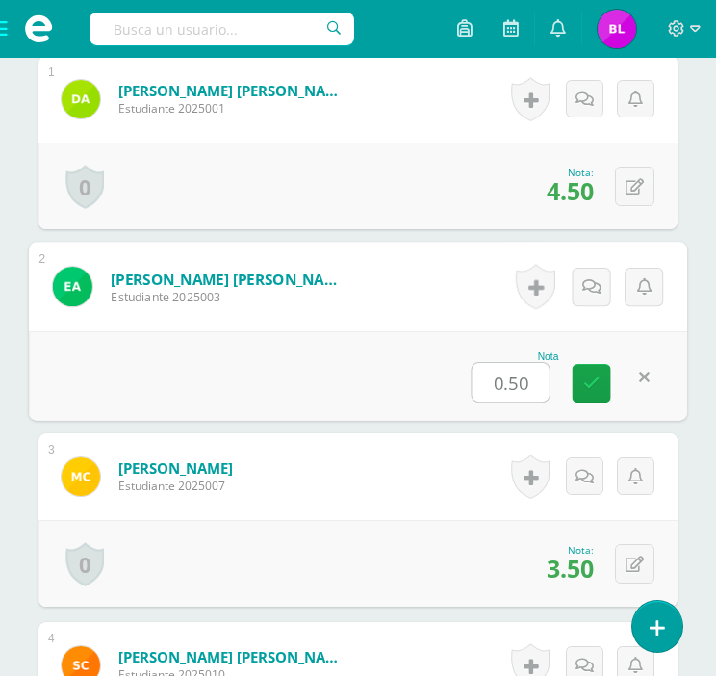
scroll to position [672, 0]
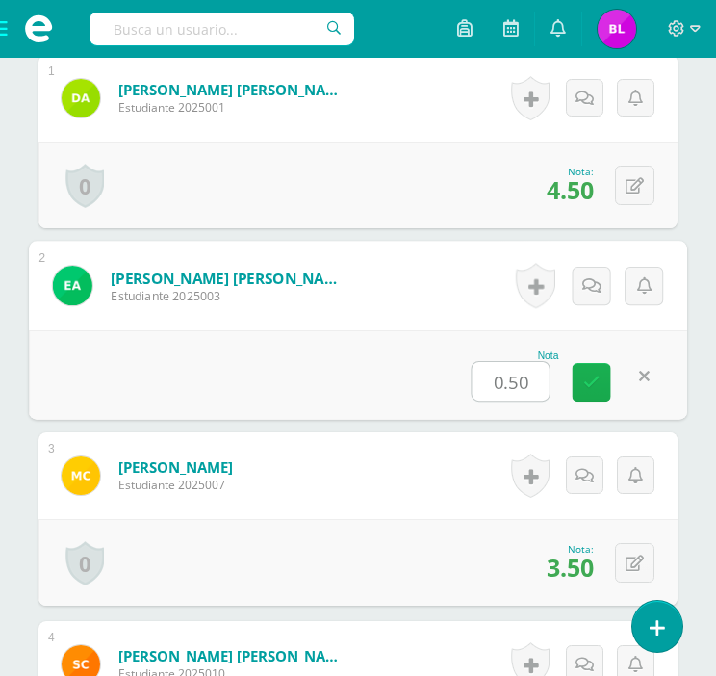
click at [596, 398] on link at bounding box center [592, 382] width 39 height 39
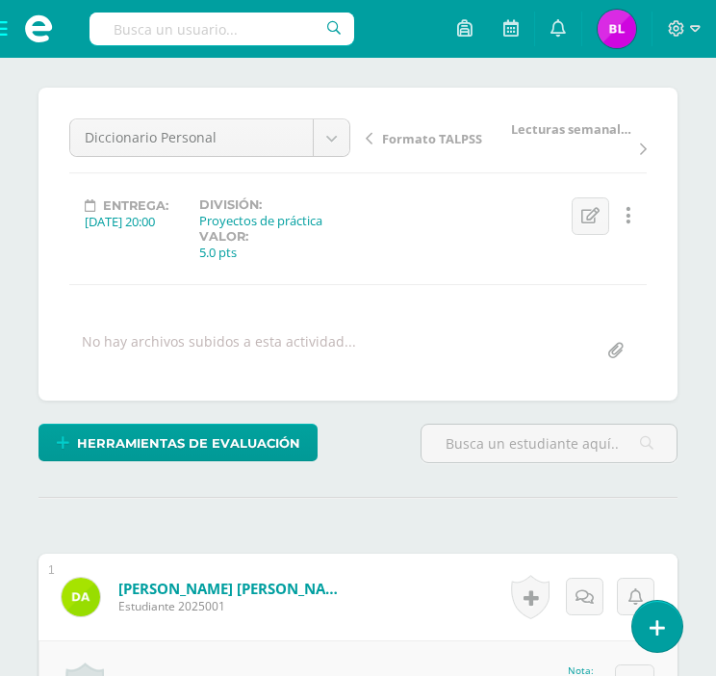
scroll to position [0, 0]
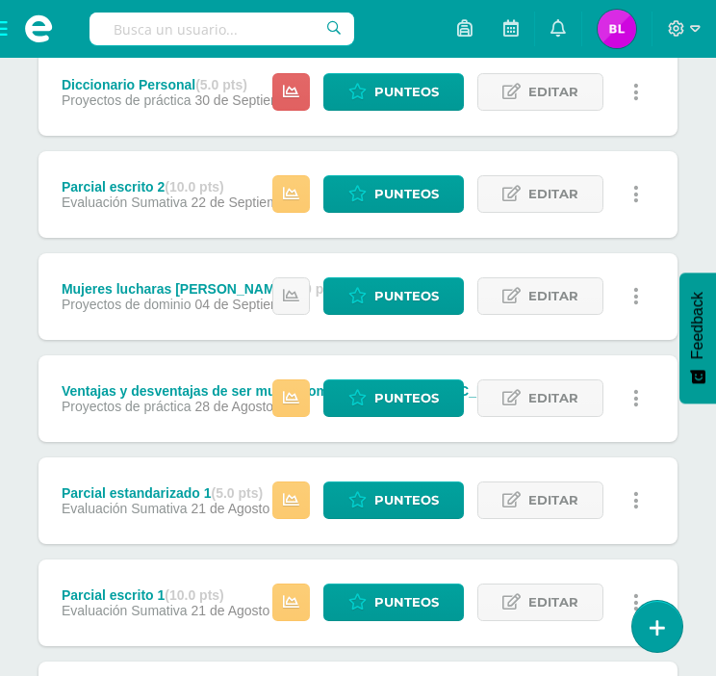
scroll to position [1494, 0]
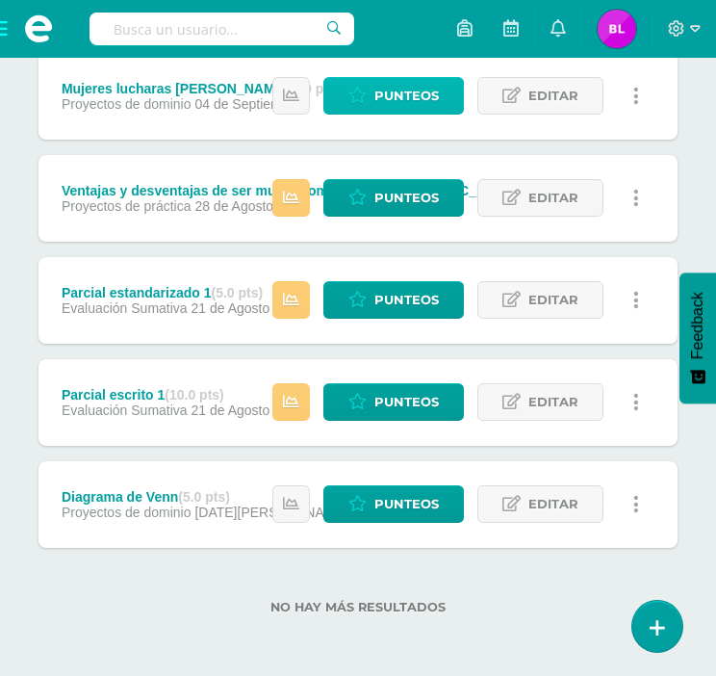
click at [361, 112] on link "Punteos" at bounding box center [394, 96] width 141 height 38
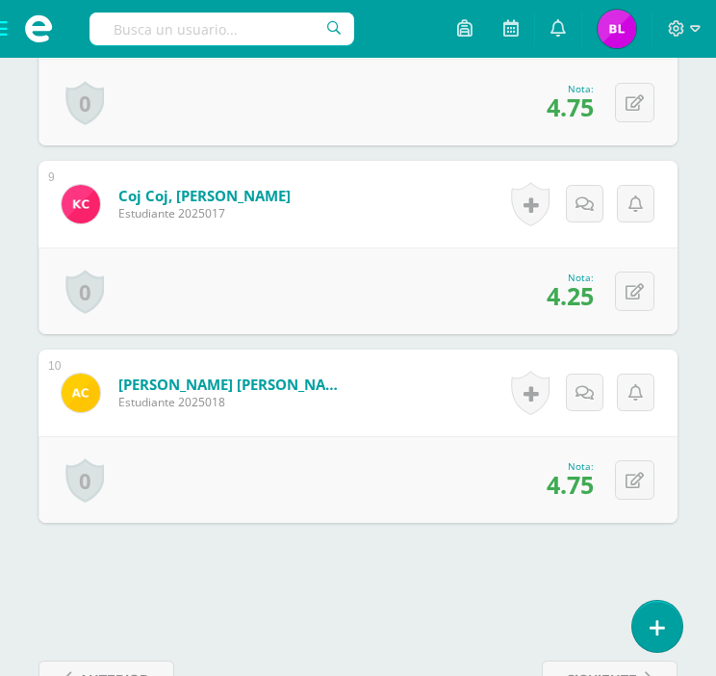
scroll to position [2136, 0]
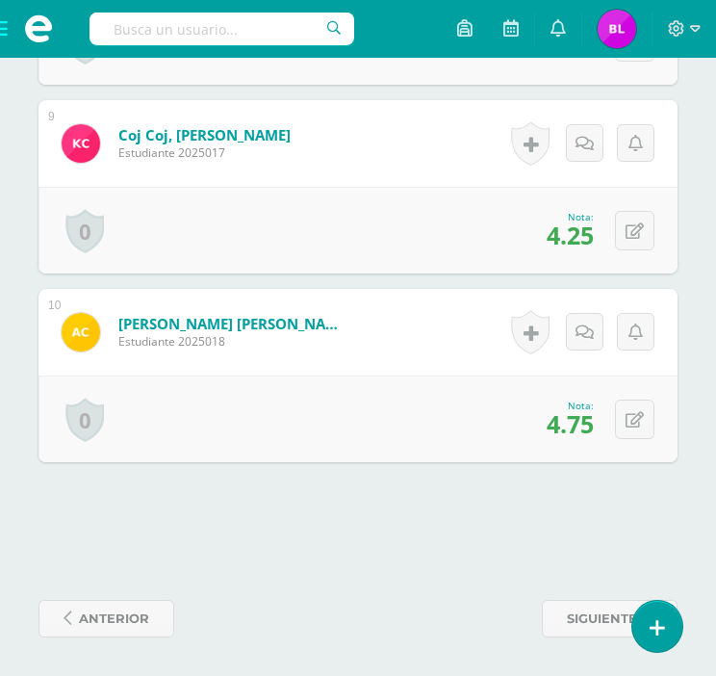
click at [442, 367] on form "Cojtín Palax, Angelica Marleny Estudiante 2025018 Nota 4.75 0 Logros Logros obt…" at bounding box center [358, 332] width 639 height 87
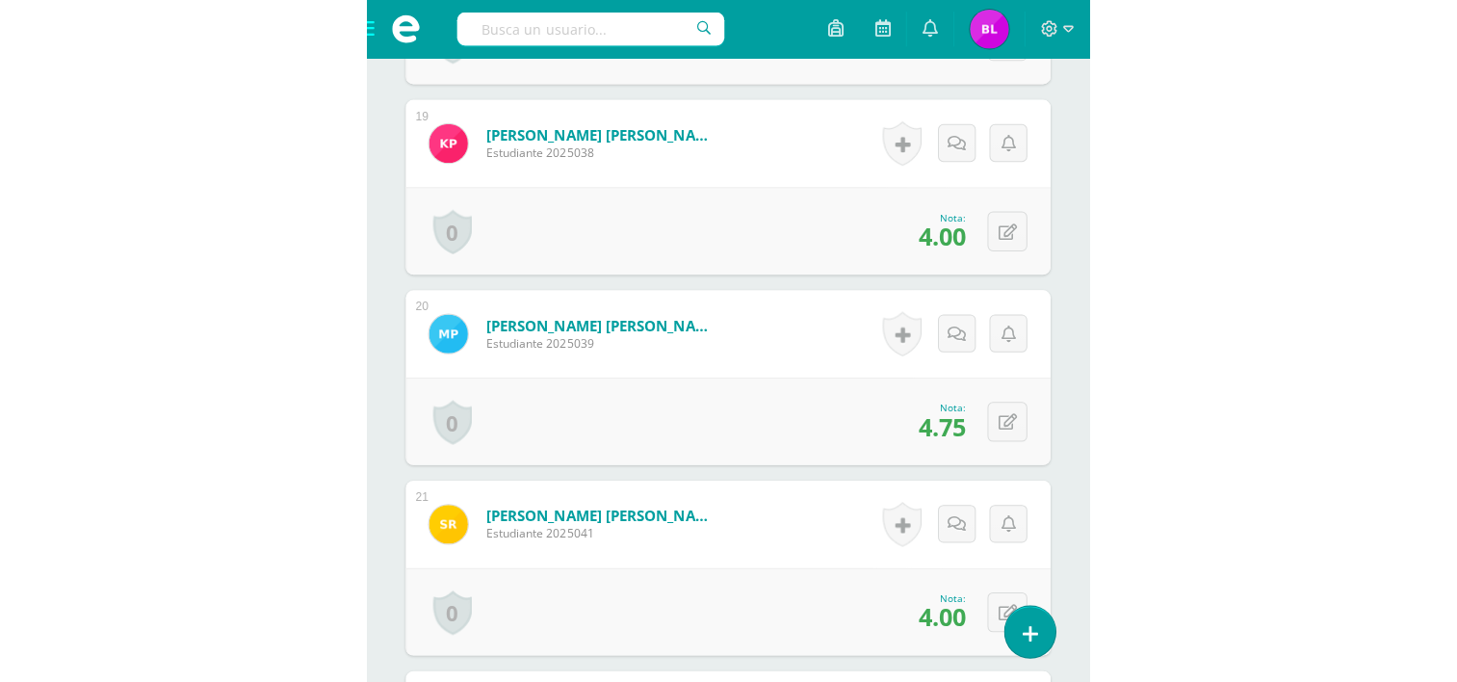
scroll to position [3151, 0]
